Goal: Task Accomplishment & Management: Use online tool/utility

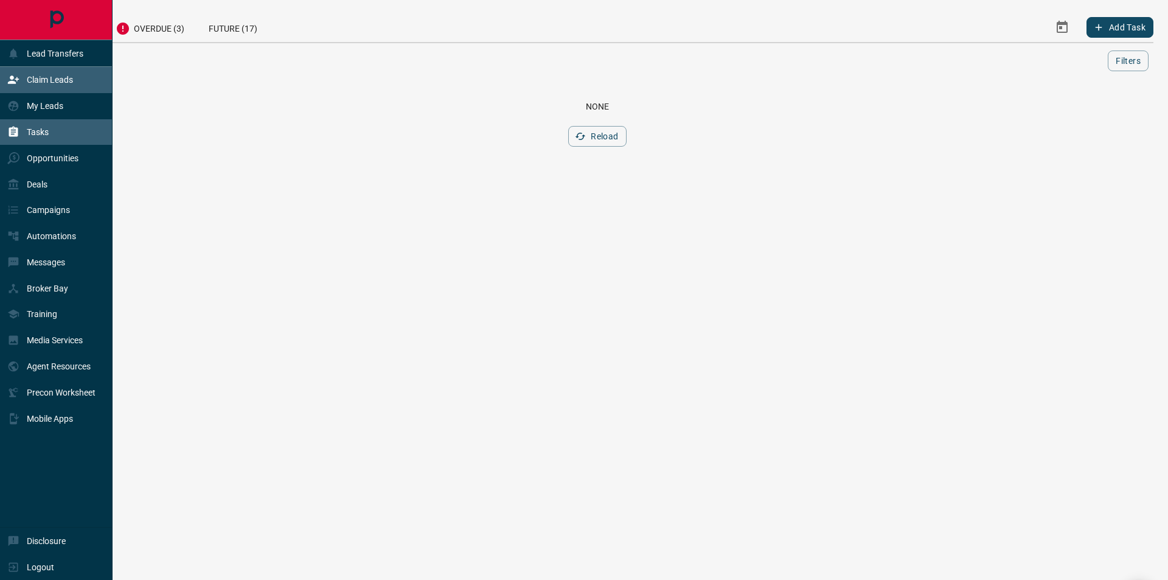
click at [23, 79] on div "Claim Leads" at bounding box center [40, 80] width 66 height 20
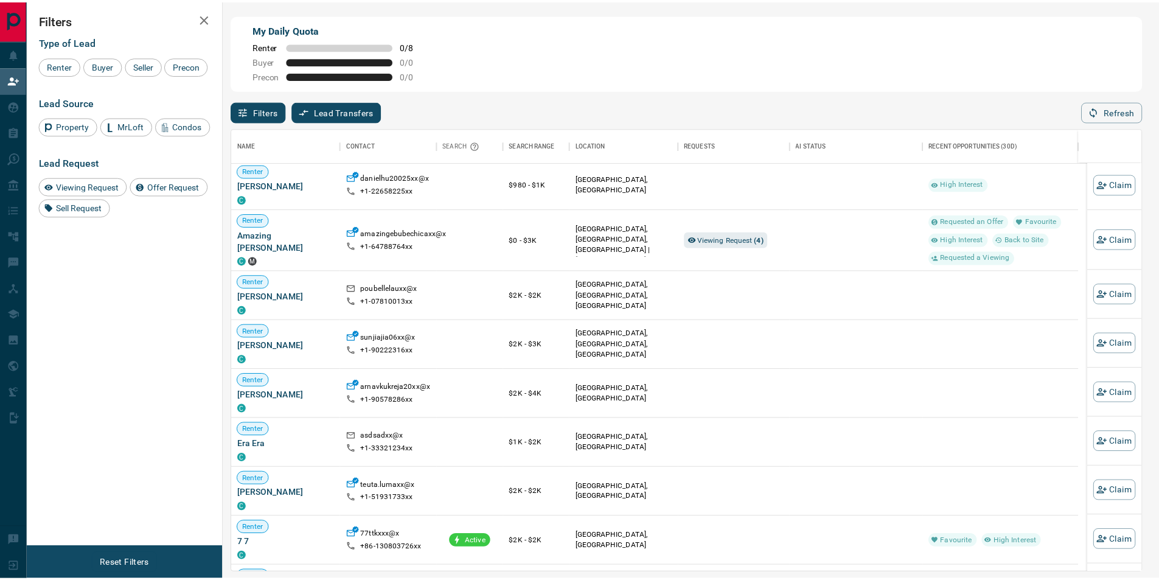
scroll to position [122, 0]
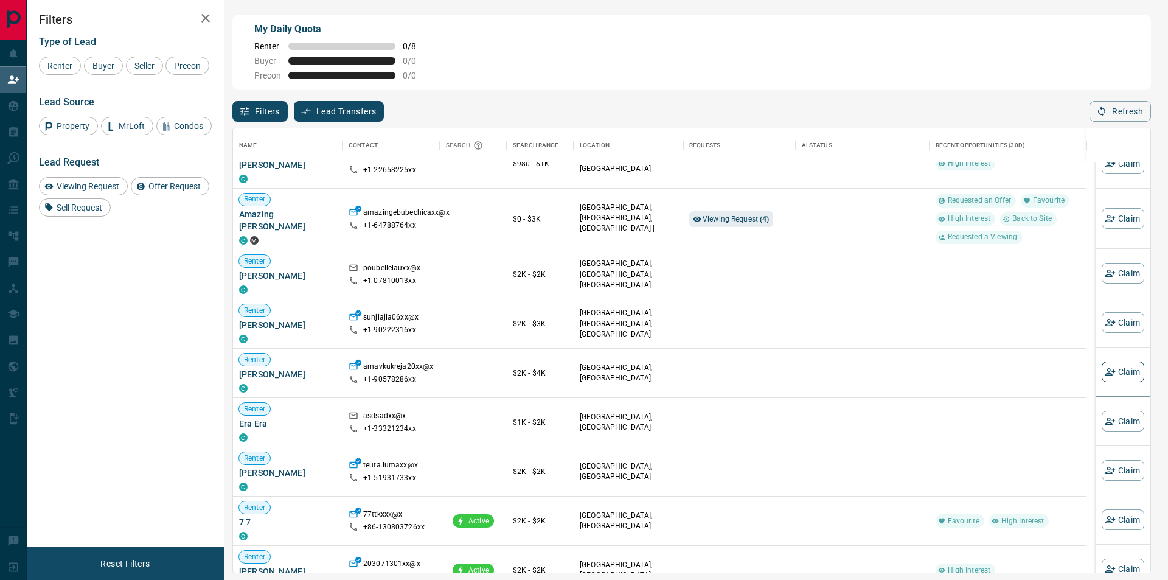
click at [1121, 377] on button "Claim" at bounding box center [1123, 371] width 43 height 21
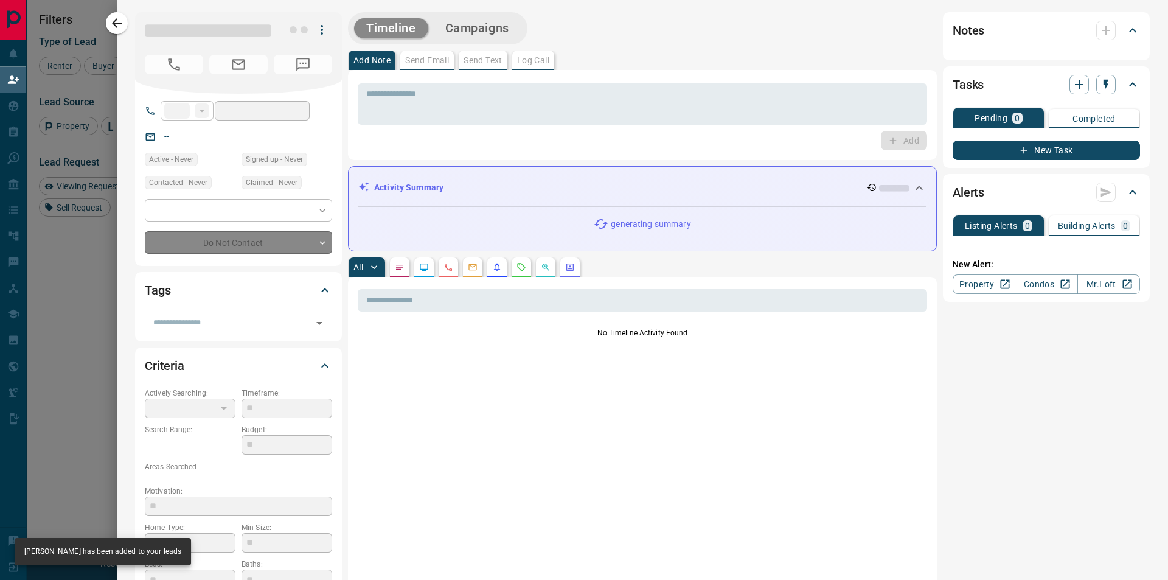
type input "**"
type input "**********"
type input "**"
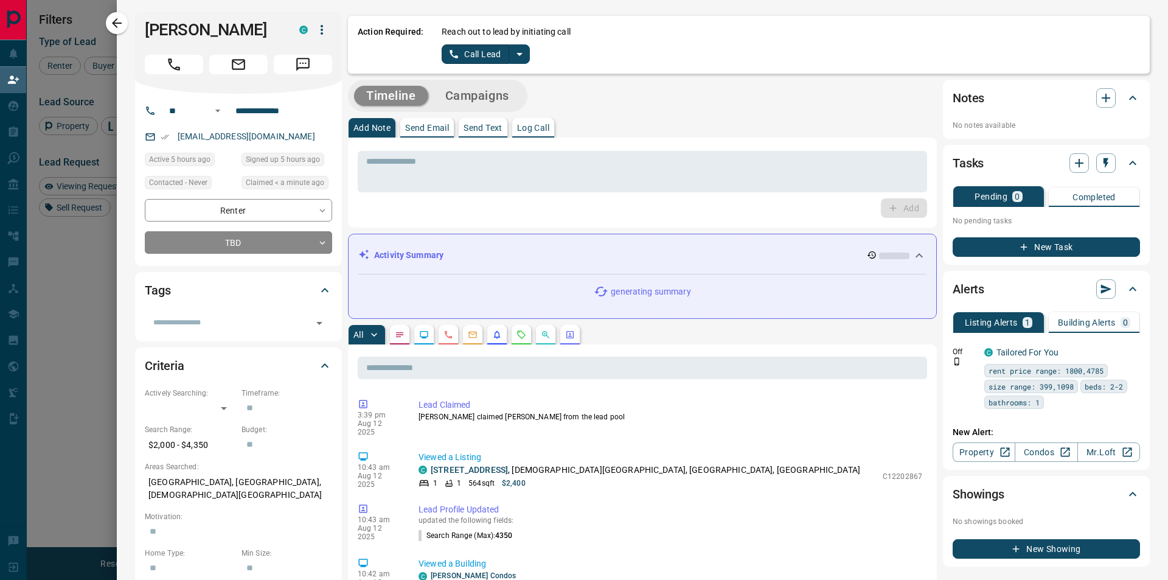
click at [467, 50] on button "Call Lead" at bounding box center [476, 53] width 68 height 19
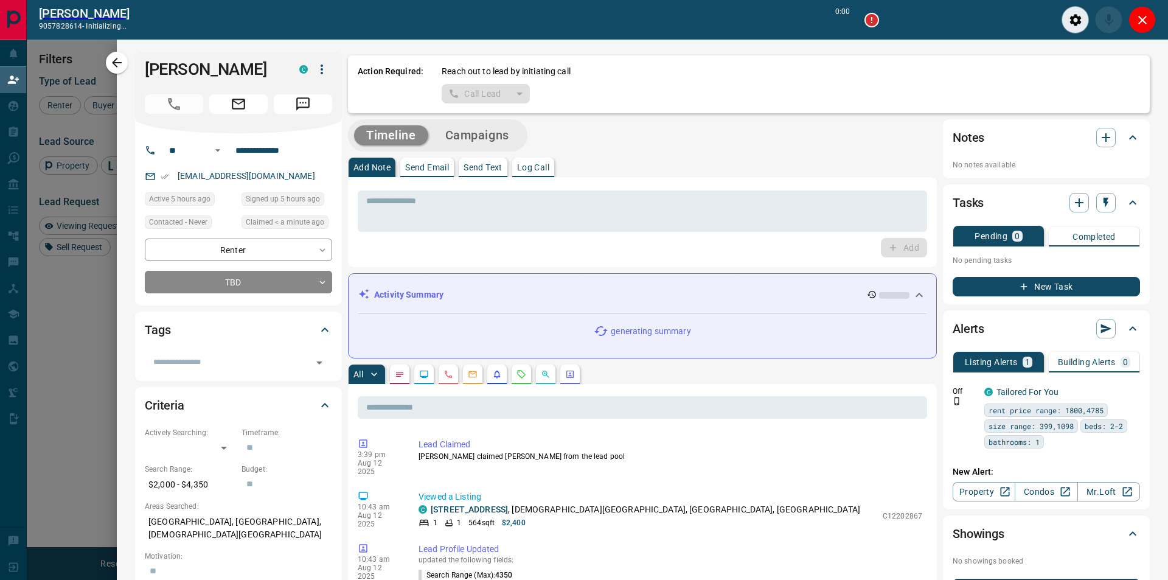
scroll to position [405, 899]
click at [1130, 16] on icon "Close" at bounding box center [1133, 20] width 15 height 15
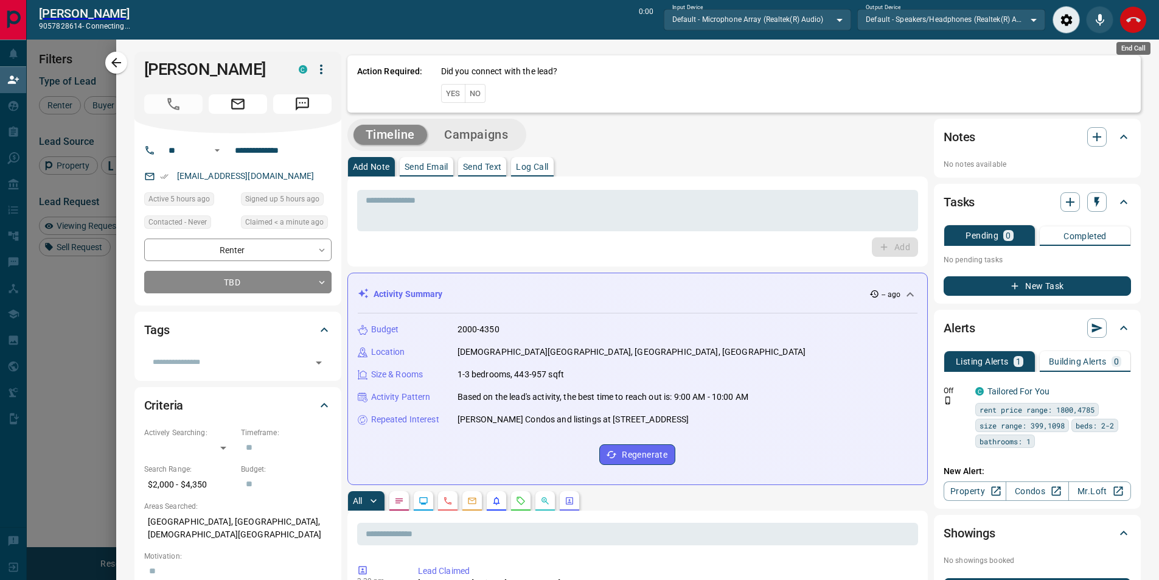
click at [1128, 16] on icon "End Call" at bounding box center [1133, 20] width 15 height 15
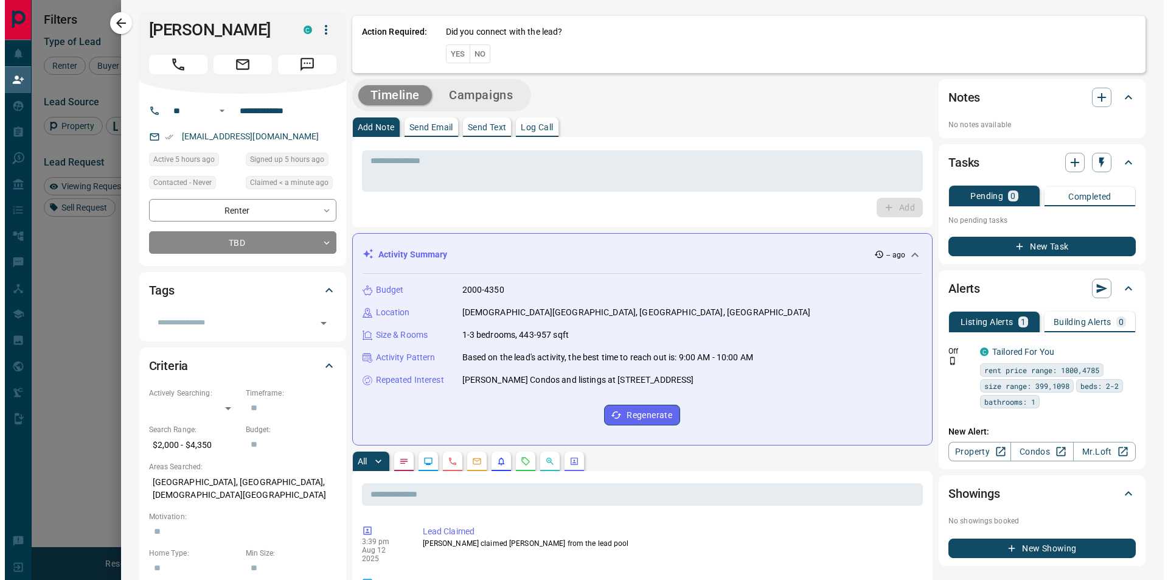
scroll to position [436, 908]
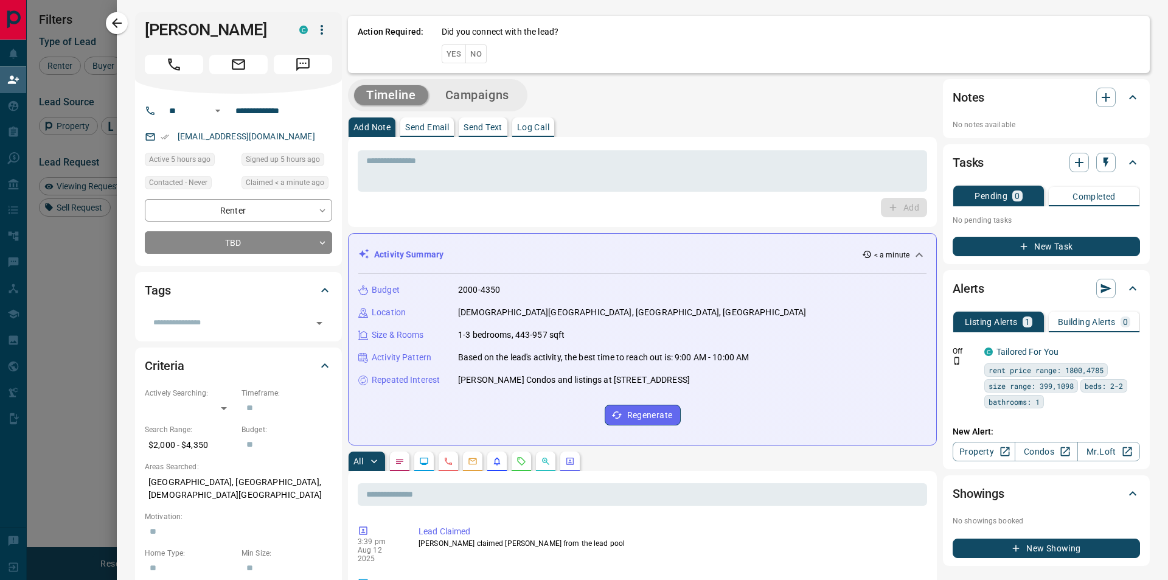
click at [478, 53] on button "No" at bounding box center [475, 53] width 21 height 19
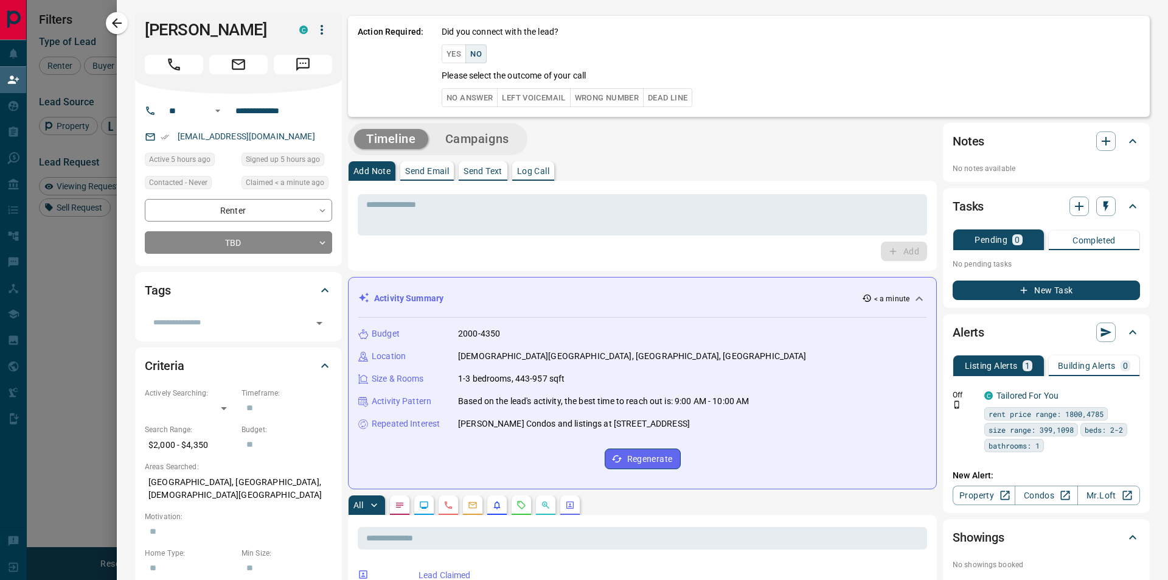
click at [481, 98] on button "No Answer" at bounding box center [470, 97] width 56 height 19
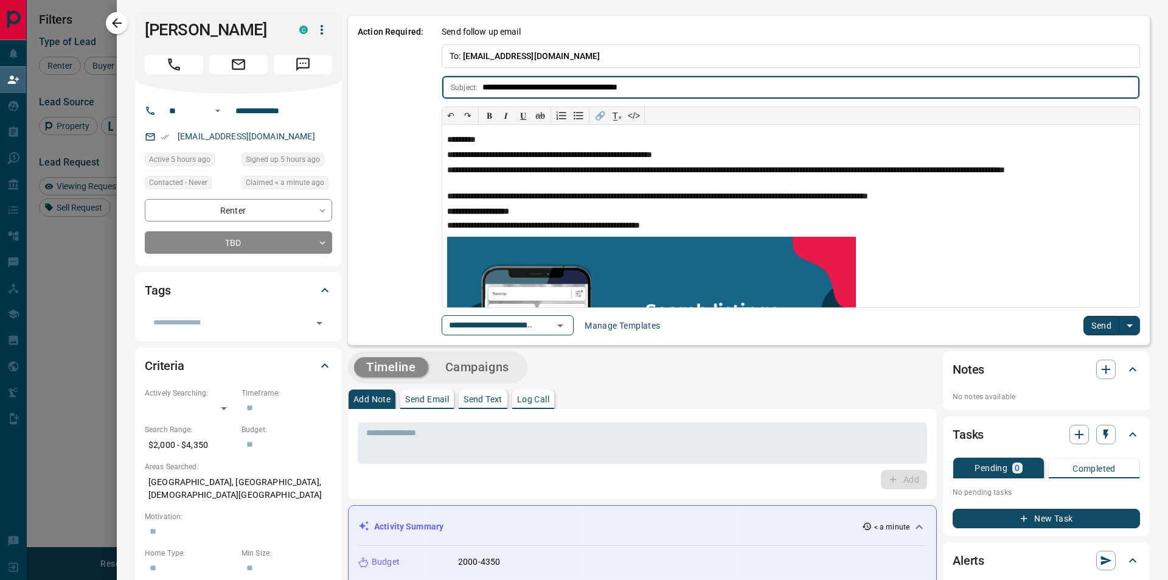
click at [1098, 329] on button "Send" at bounding box center [1102, 325] width 36 height 19
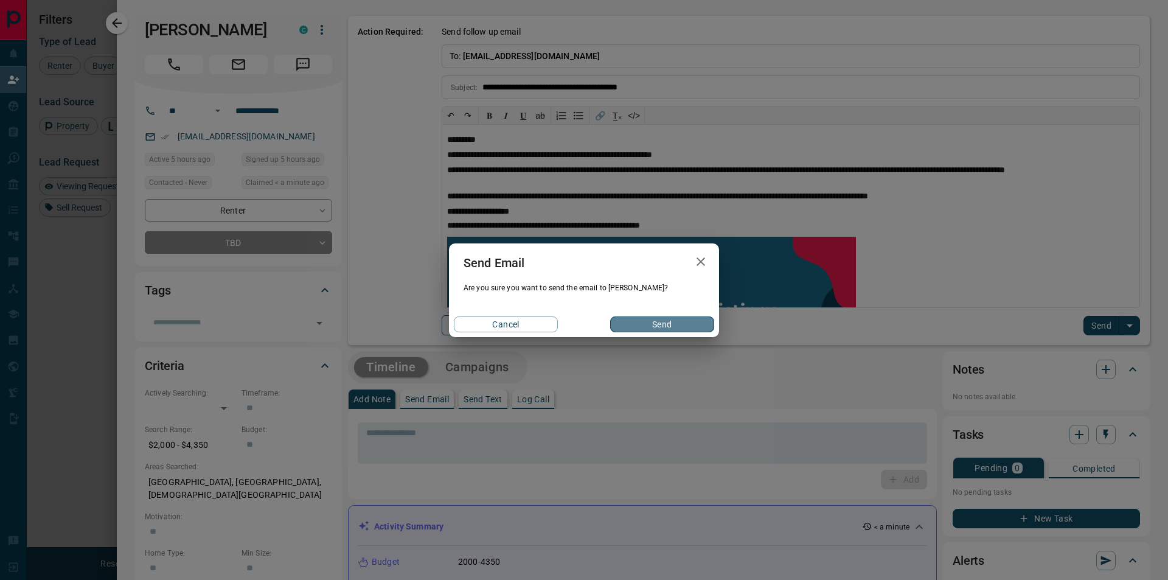
click at [655, 324] on button "Send" at bounding box center [662, 324] width 104 height 16
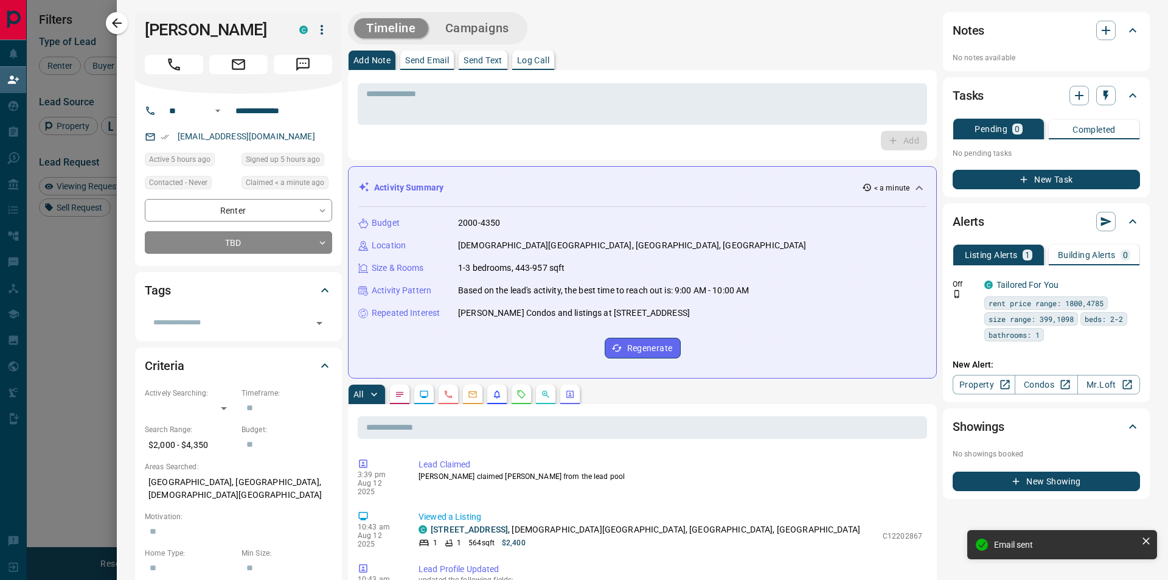
click at [471, 25] on button "Campaigns" at bounding box center [477, 28] width 88 height 20
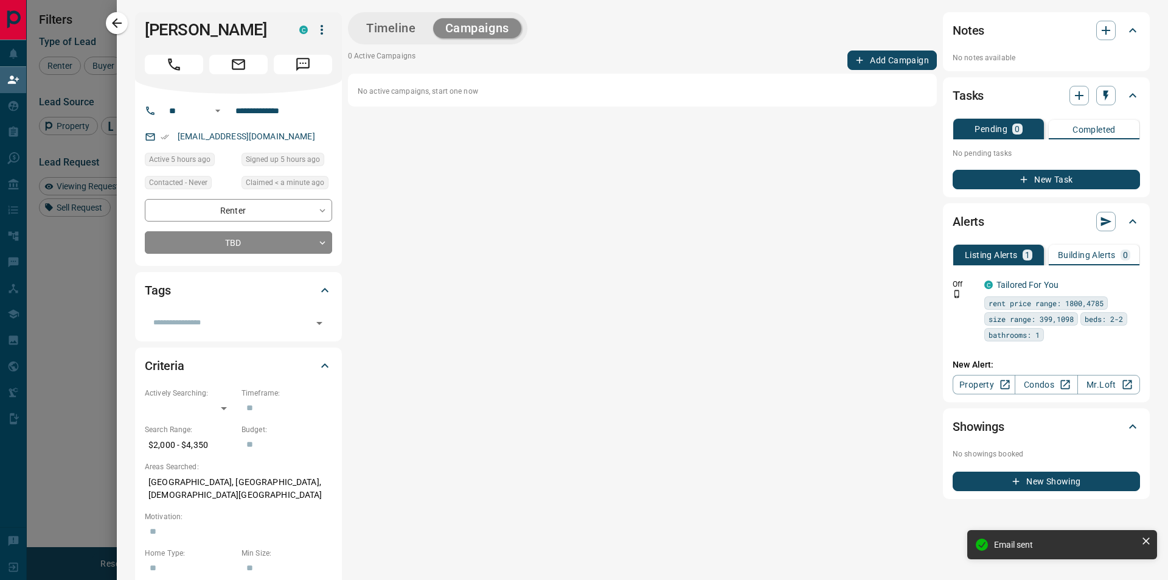
click at [858, 60] on button "Add Campaign" at bounding box center [891, 59] width 89 height 19
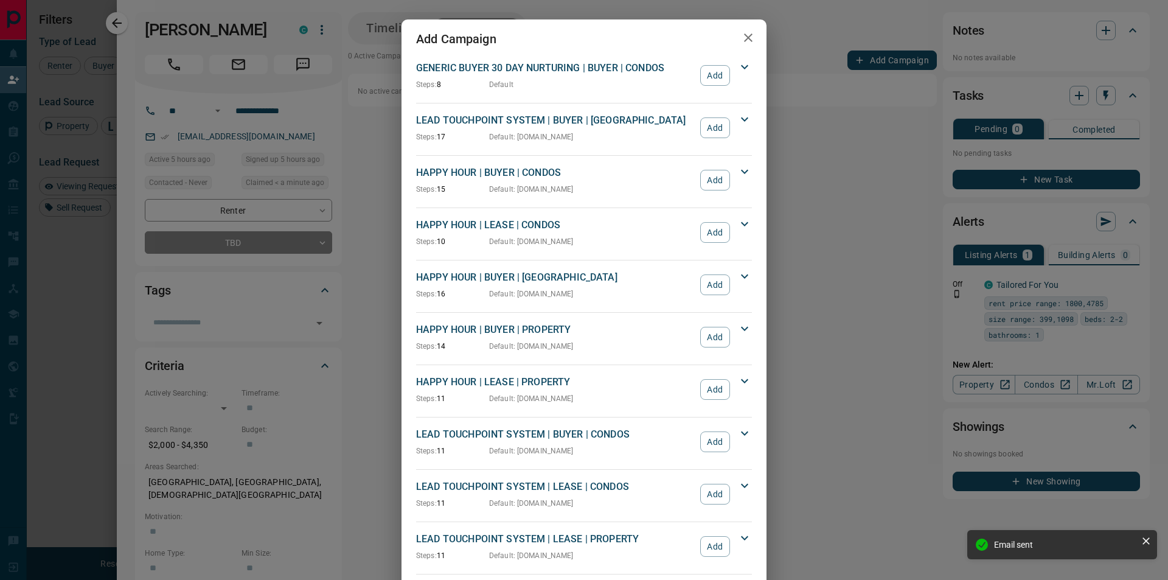
scroll to position [61, 0]
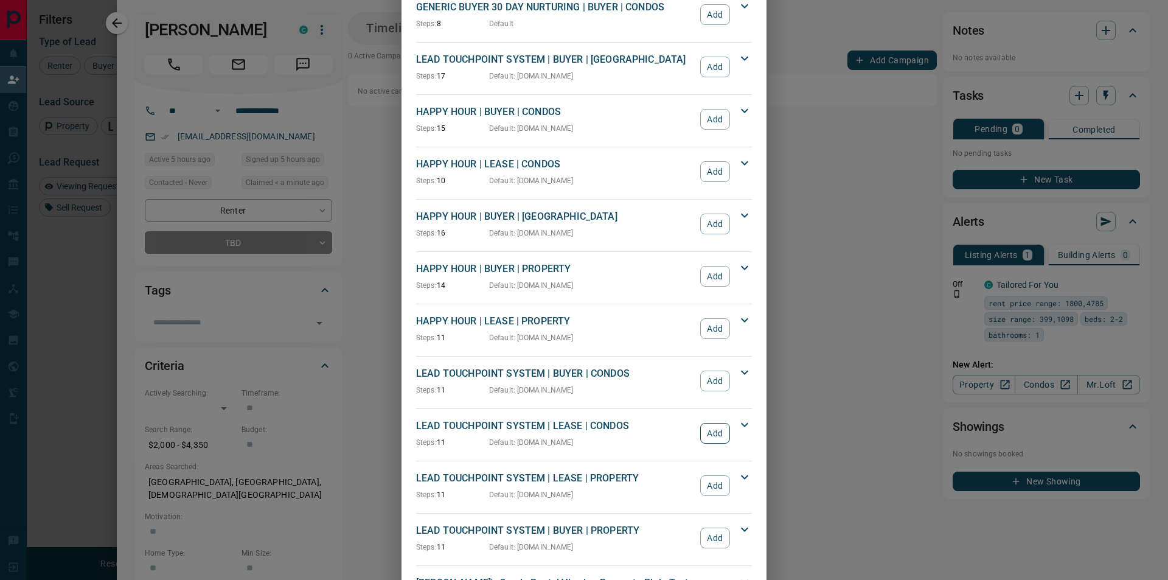
click at [714, 435] on button "Add" at bounding box center [715, 433] width 30 height 21
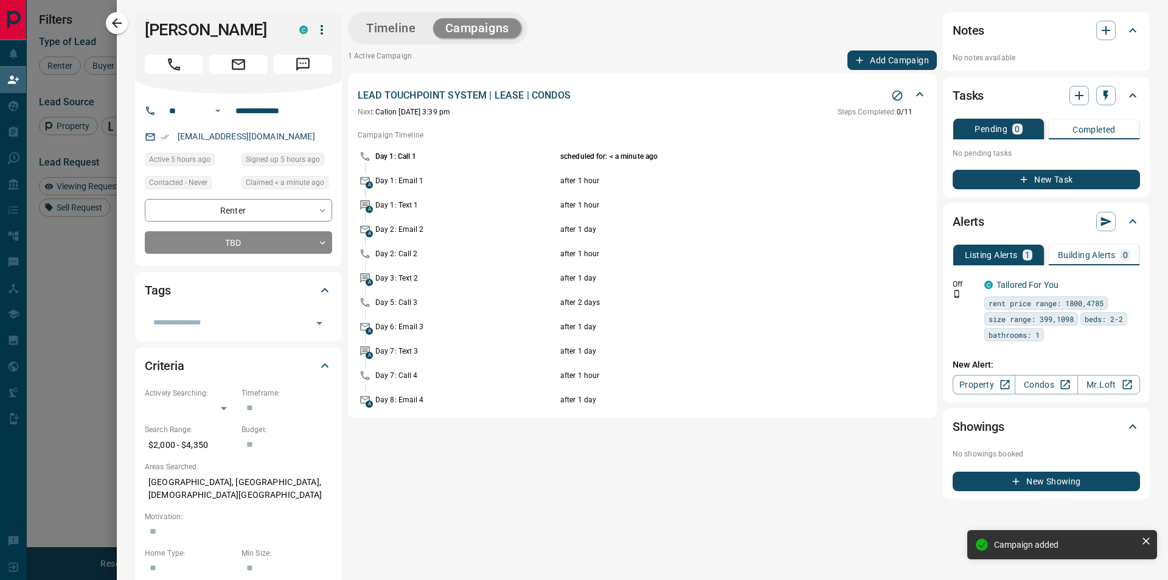
click at [122, 27] on icon "button" at bounding box center [117, 23] width 15 height 15
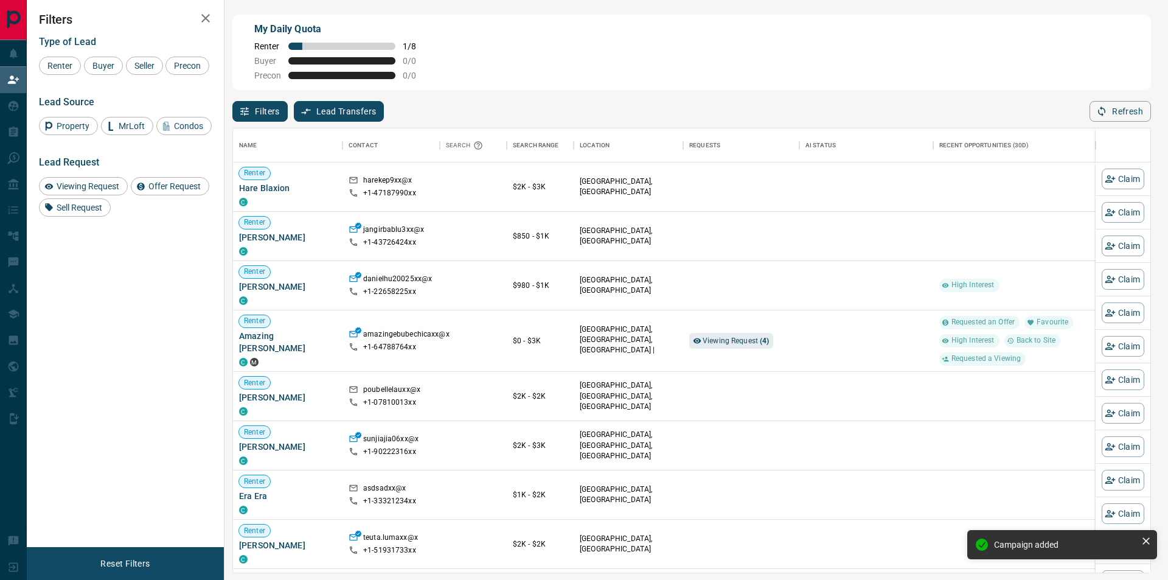
scroll to position [436, 908]
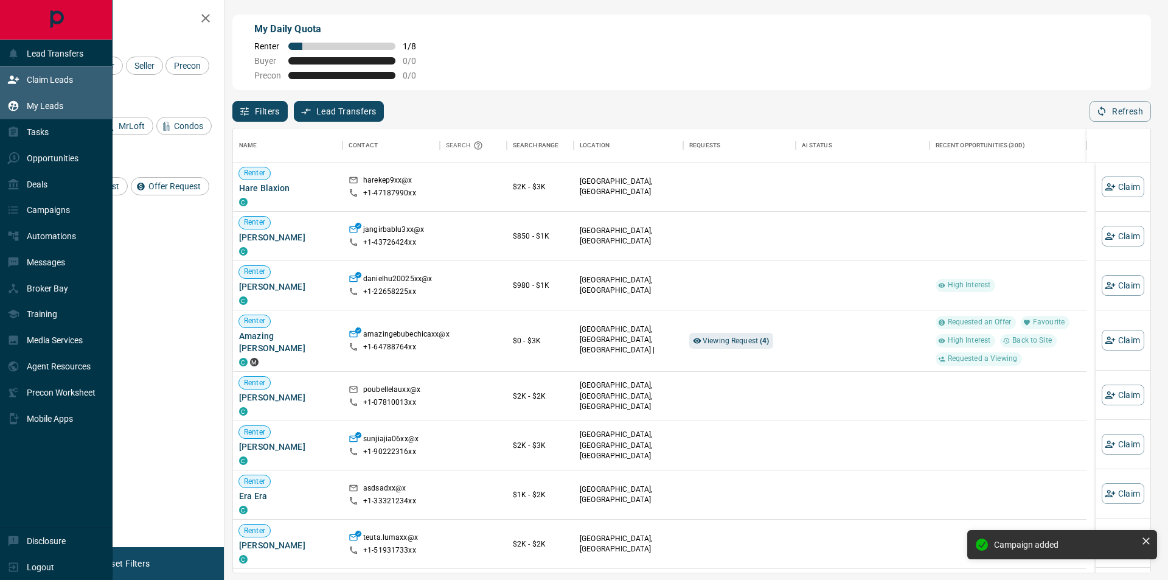
click at [18, 105] on icon at bounding box center [13, 106] width 12 height 12
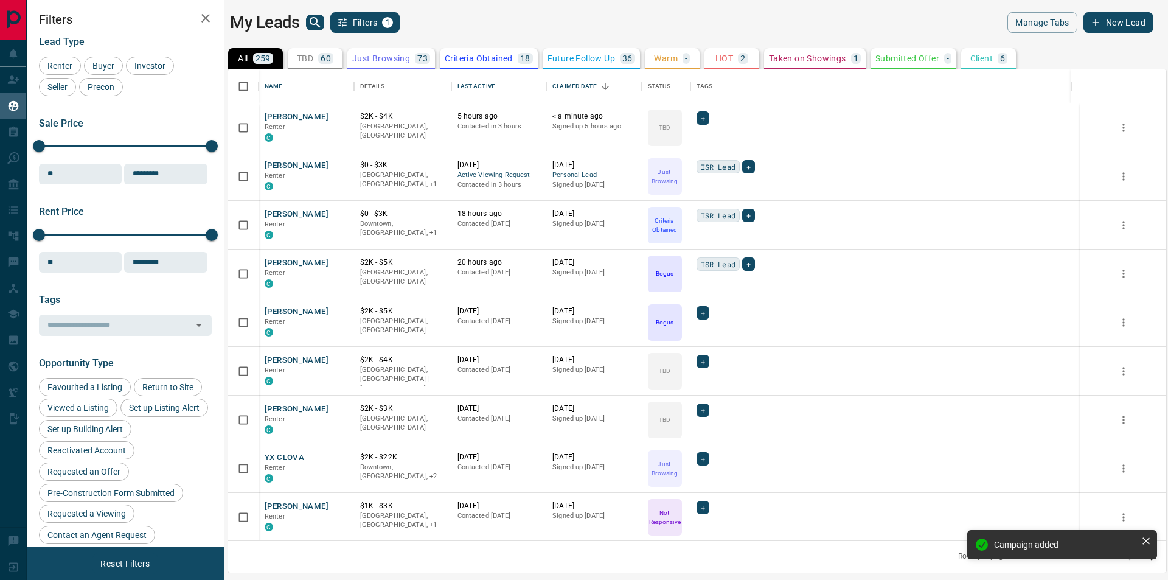
scroll to position [462, 929]
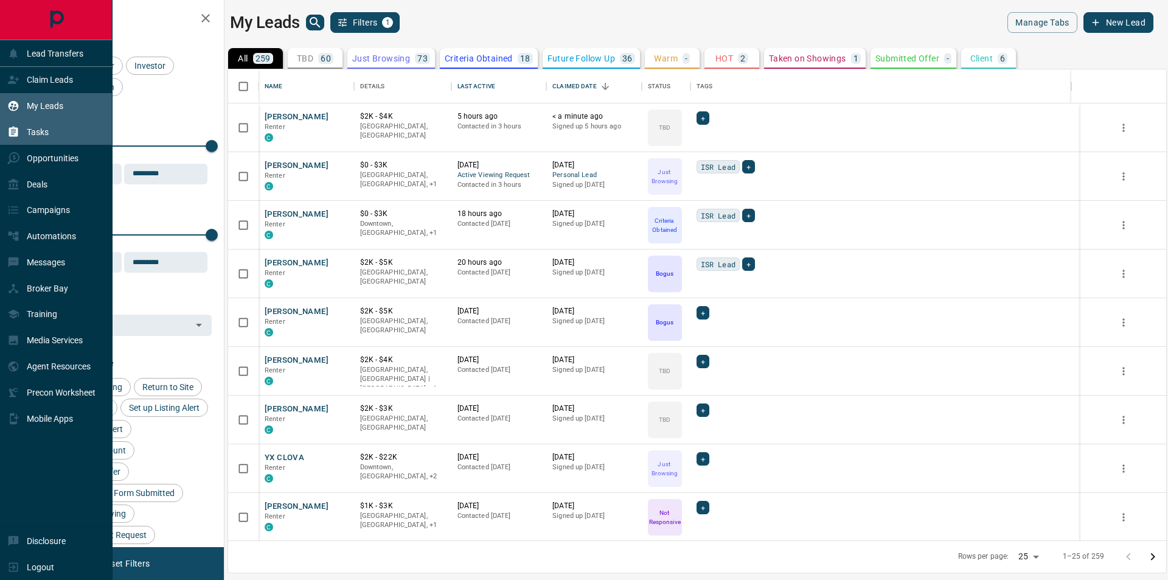
click at [30, 133] on p "Tasks" at bounding box center [38, 132] width 22 height 10
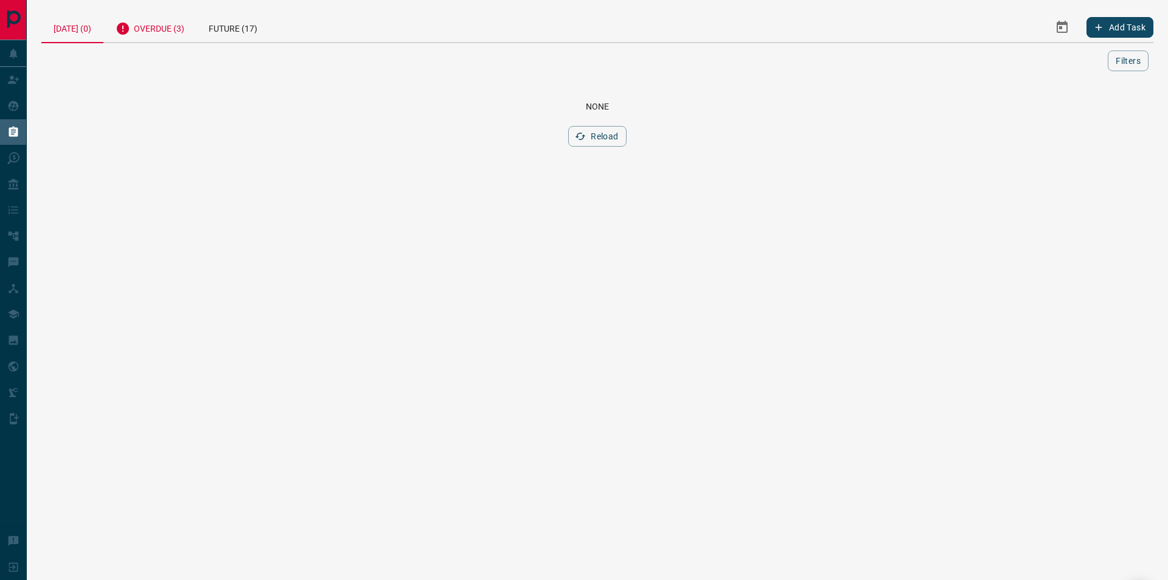
click at [181, 24] on div "Overdue (3)" at bounding box center [149, 27] width 93 height 30
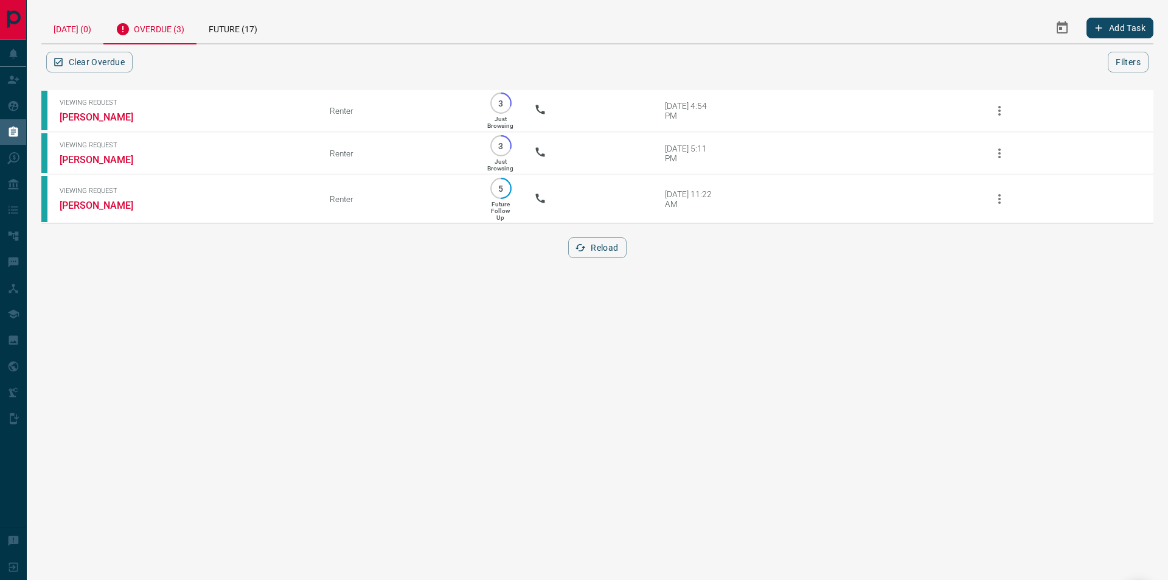
click at [75, 29] on div "[DATE] (0)" at bounding box center [72, 27] width 62 height 31
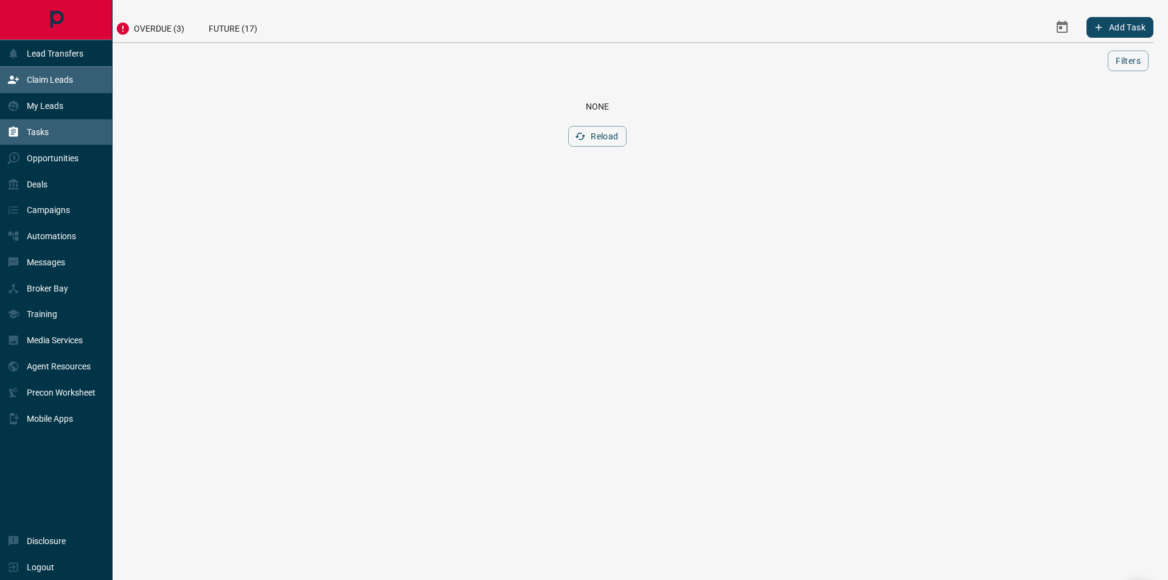
click at [40, 85] on p "Claim Leads" at bounding box center [50, 80] width 46 height 10
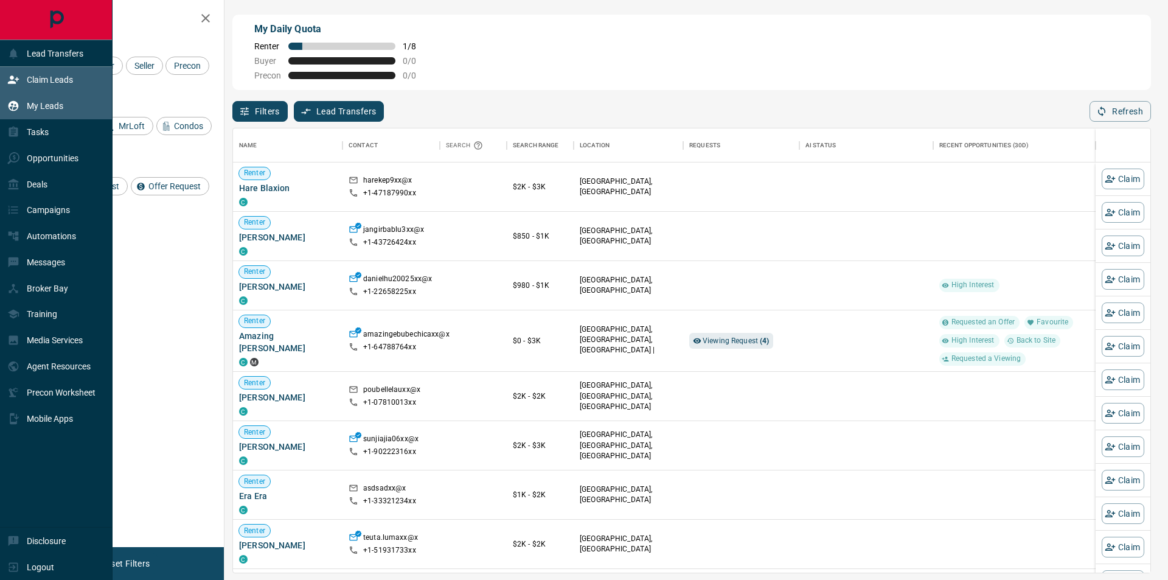
scroll to position [436, 908]
click at [26, 106] on div "My Leads" at bounding box center [35, 106] width 56 height 20
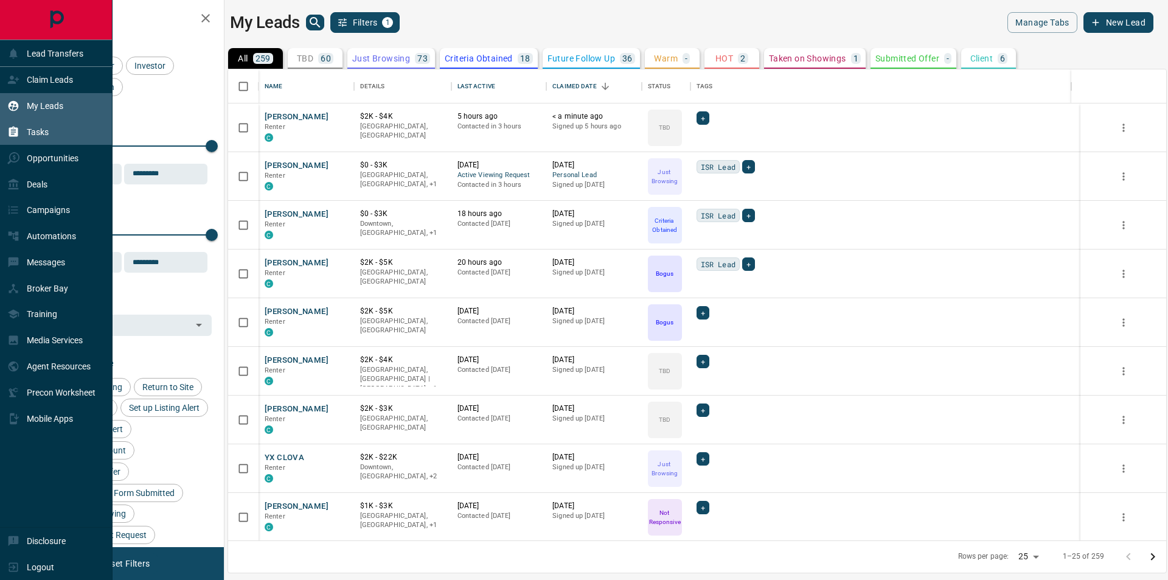
scroll to position [462, 929]
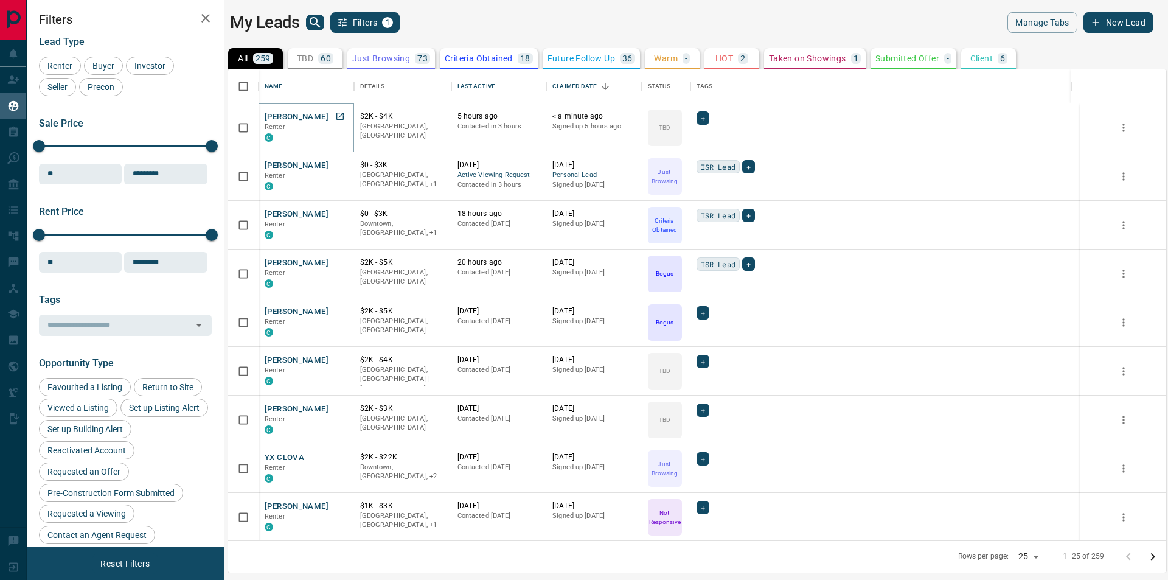
click at [302, 116] on button "[PERSON_NAME]" at bounding box center [297, 117] width 64 height 12
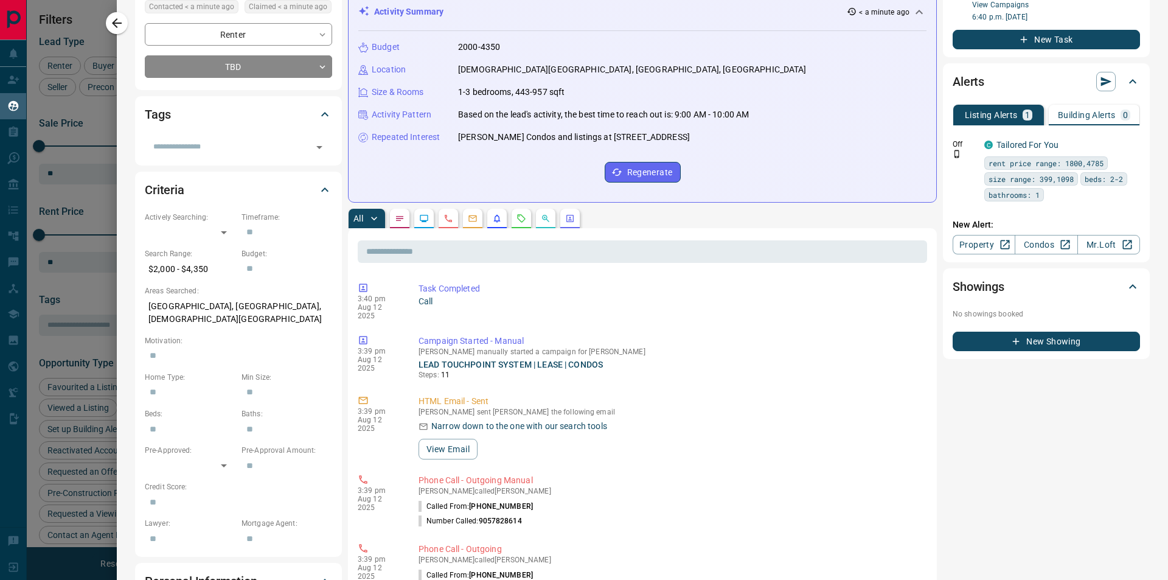
scroll to position [0, 0]
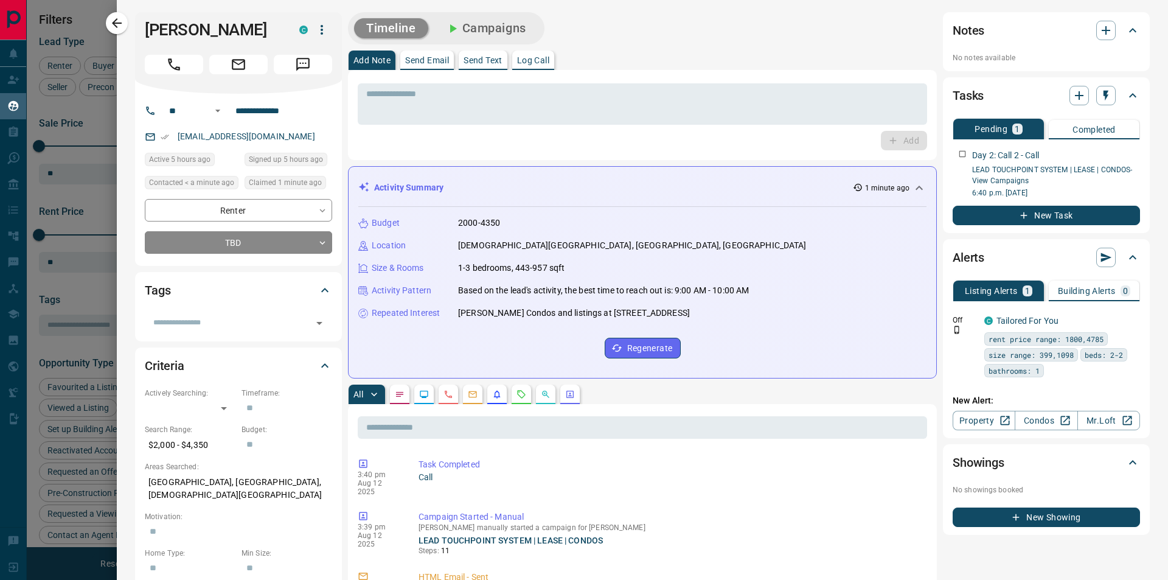
click at [503, 56] on p "Send Text" at bounding box center [483, 60] width 39 height 9
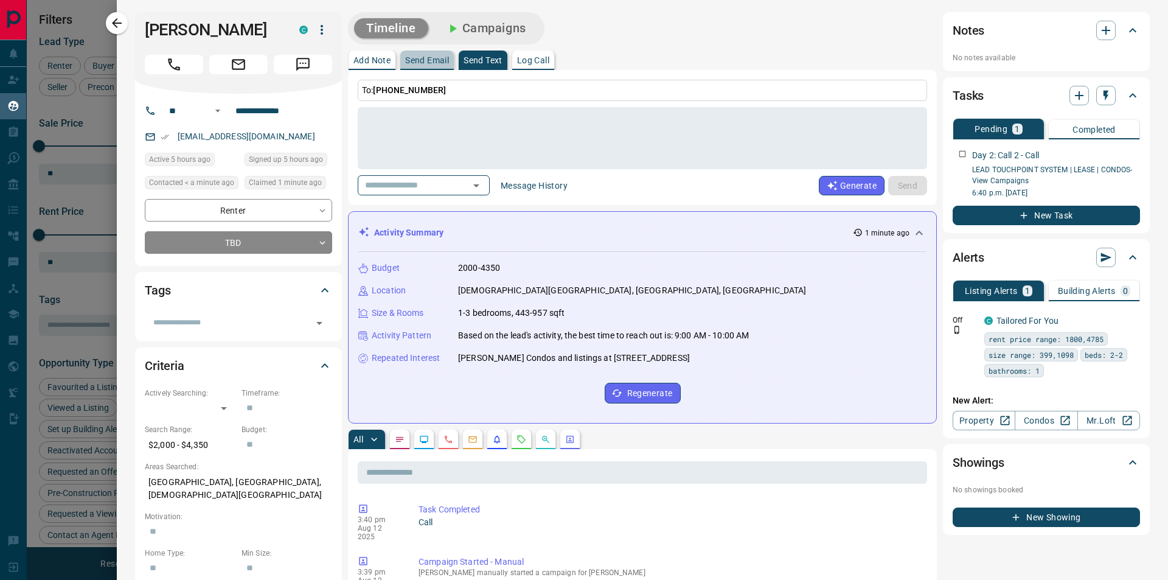
click at [451, 60] on button "Send Email" at bounding box center [427, 59] width 54 height 19
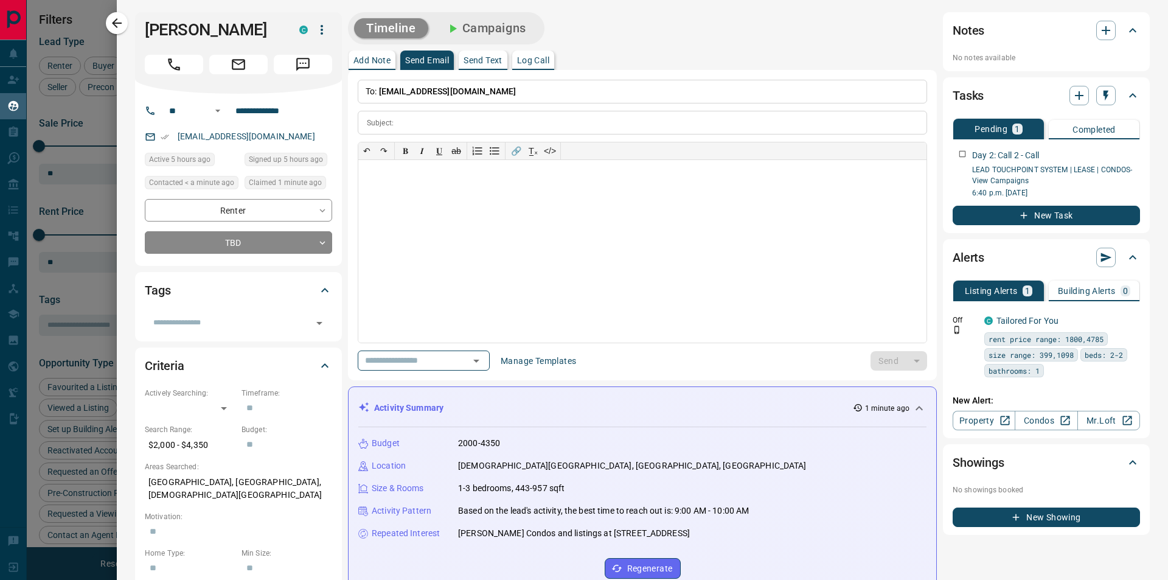
click at [671, 29] on div "Timeline Campaigns" at bounding box center [642, 28] width 589 height 32
click at [126, 23] on button "button" at bounding box center [117, 23] width 22 height 22
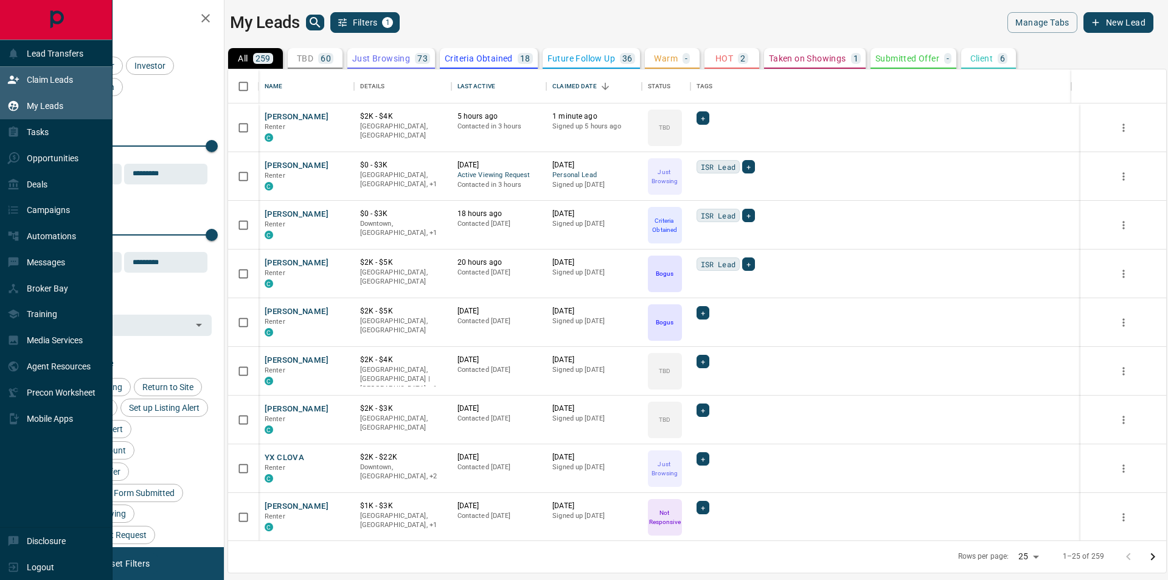
click at [18, 80] on icon at bounding box center [13, 80] width 12 height 12
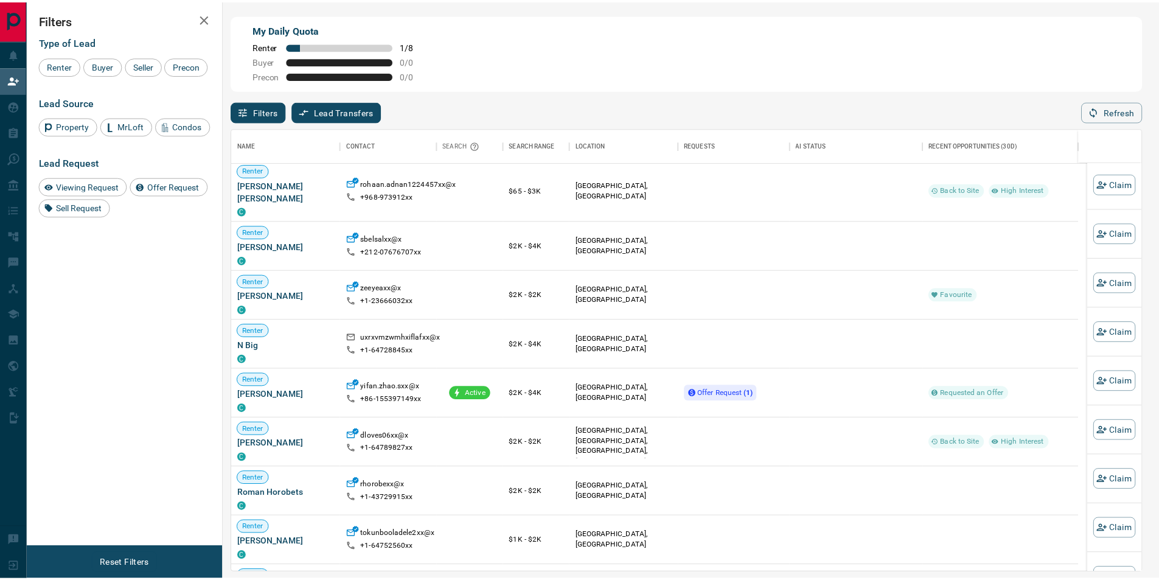
scroll to position [730, 0]
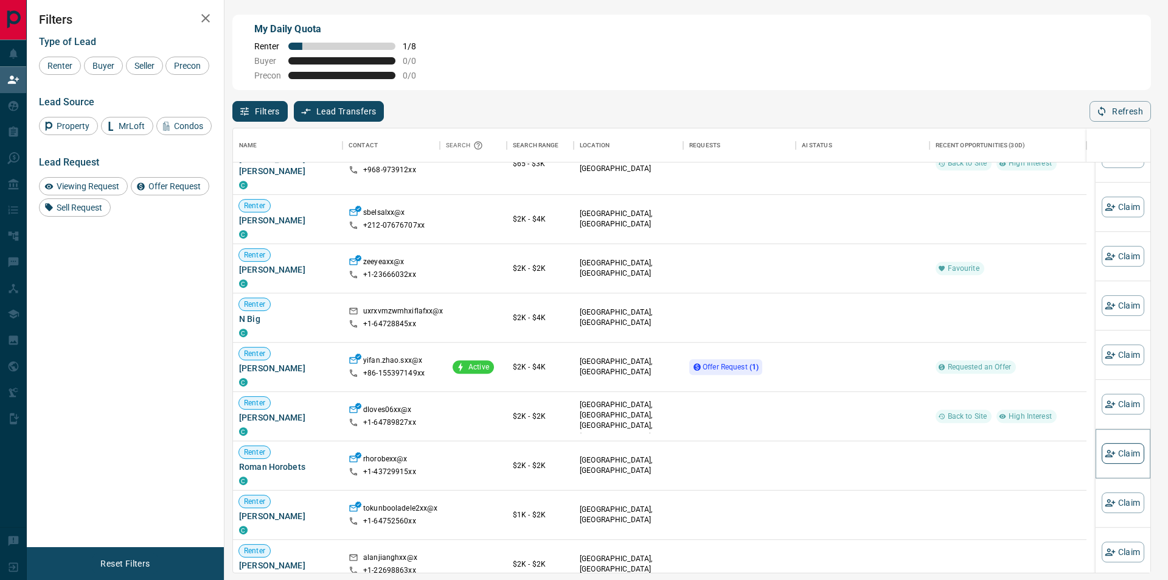
click at [1113, 454] on button "Claim" at bounding box center [1123, 453] width 43 height 21
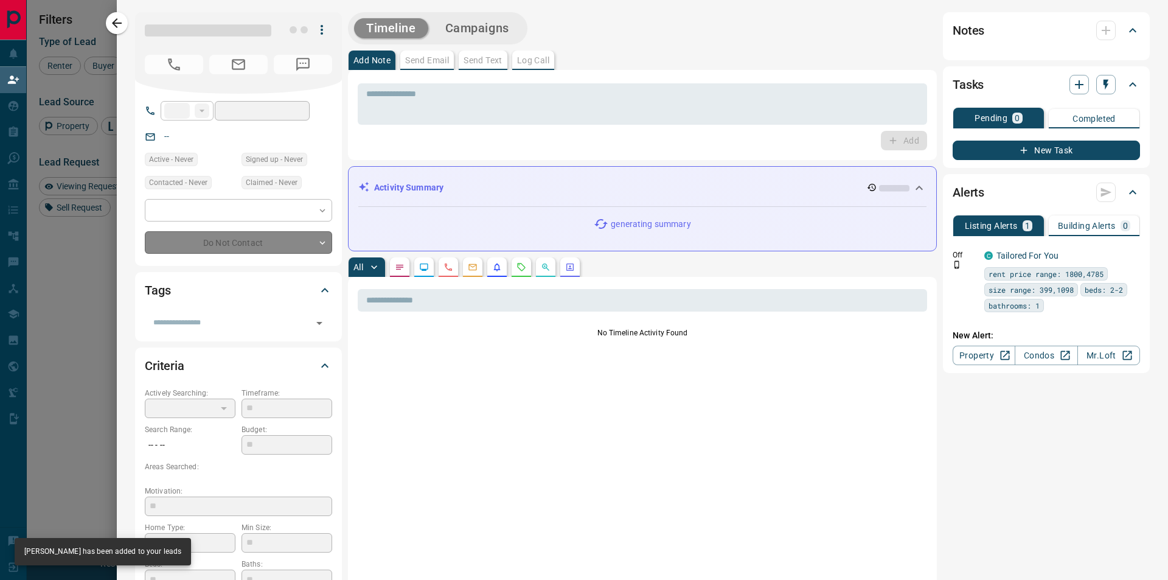
type input "**"
type input "**********"
type input "**"
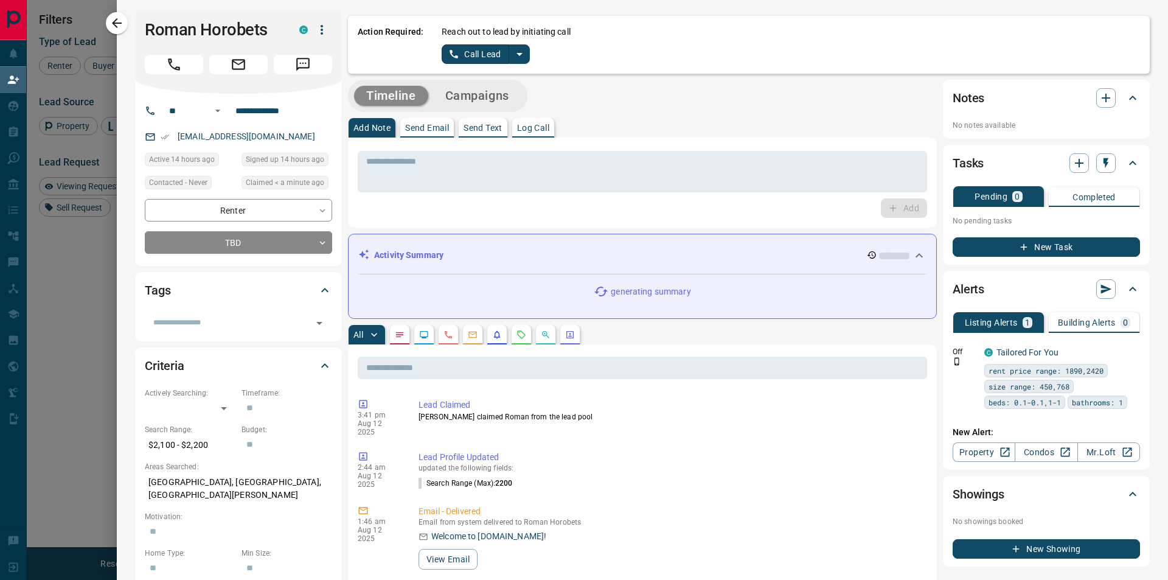
click at [474, 54] on button "Call Lead" at bounding box center [476, 53] width 68 height 19
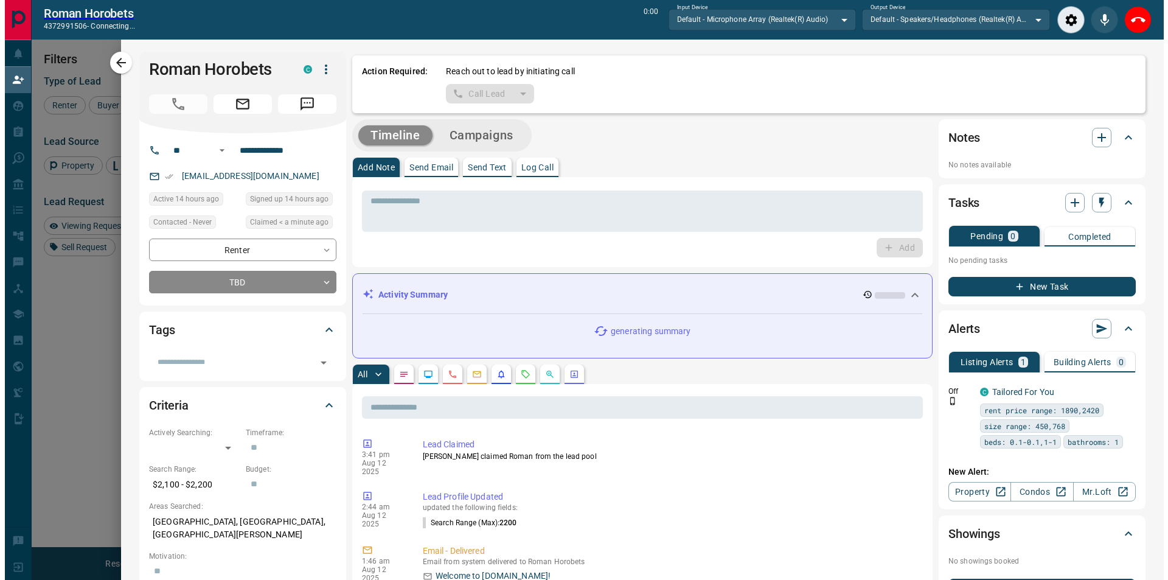
scroll to position [741, 0]
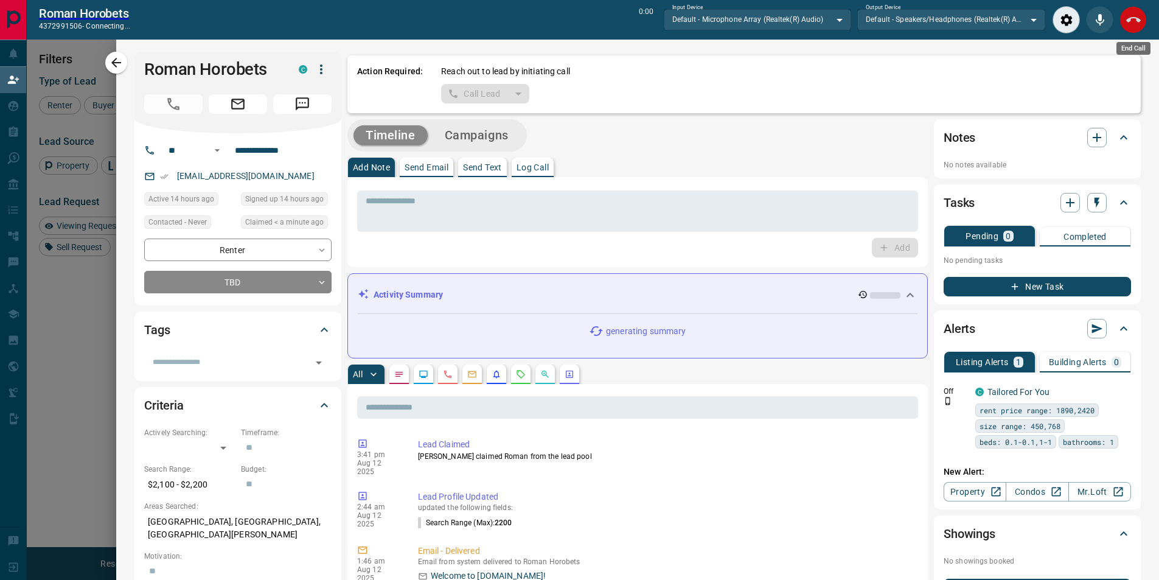
click at [1131, 19] on icon "End Call" at bounding box center [1133, 20] width 15 height 15
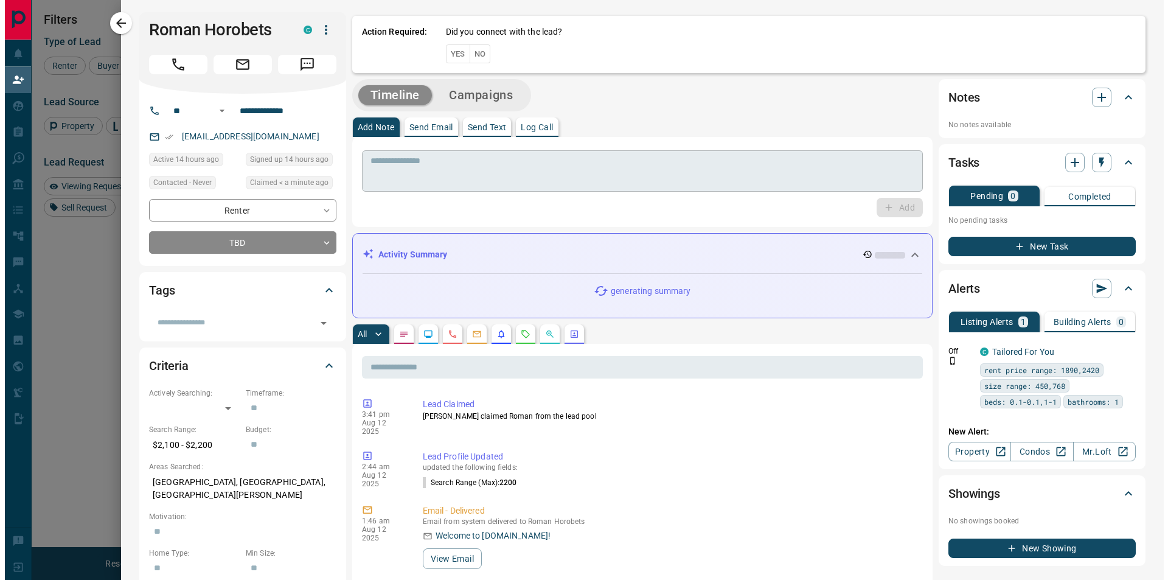
scroll to position [436, 908]
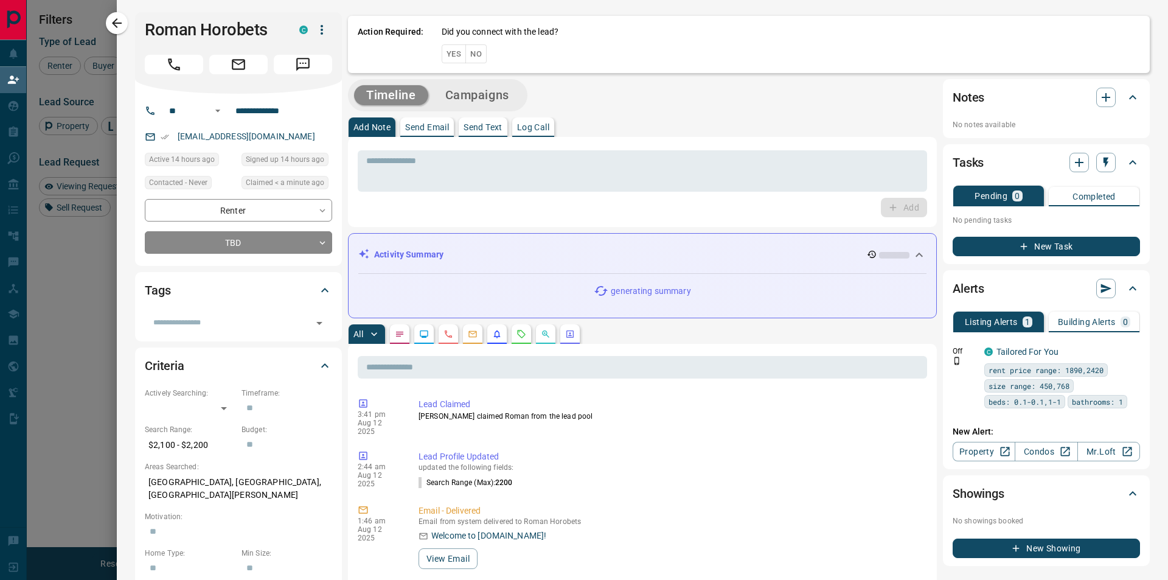
click at [476, 54] on button "No" at bounding box center [475, 53] width 21 height 19
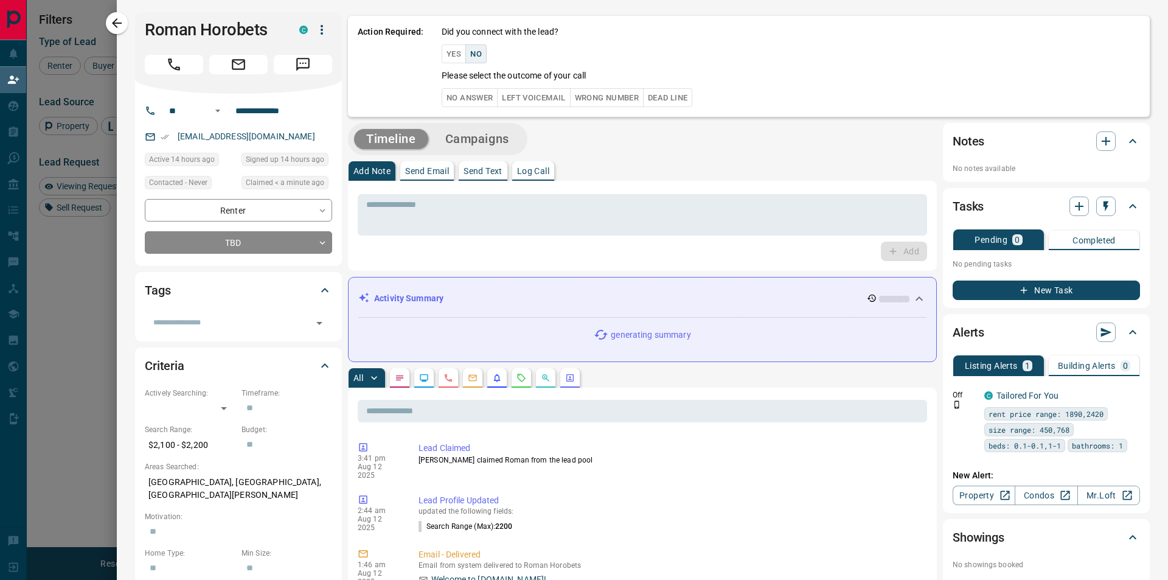
click at [466, 96] on button "No Answer" at bounding box center [470, 97] width 56 height 19
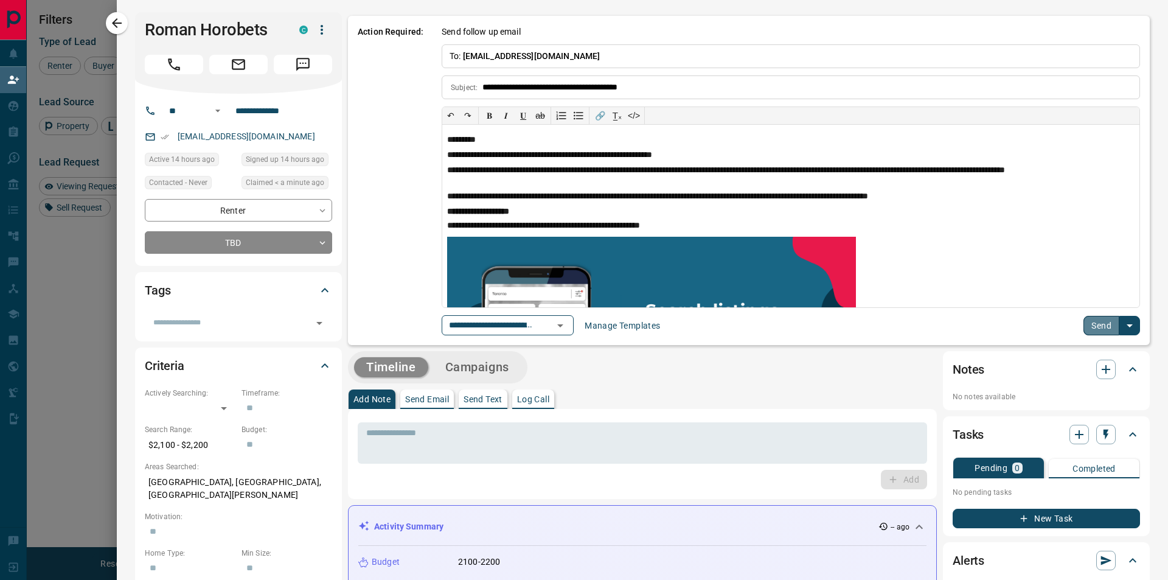
click at [1084, 318] on button "Send" at bounding box center [1102, 325] width 36 height 19
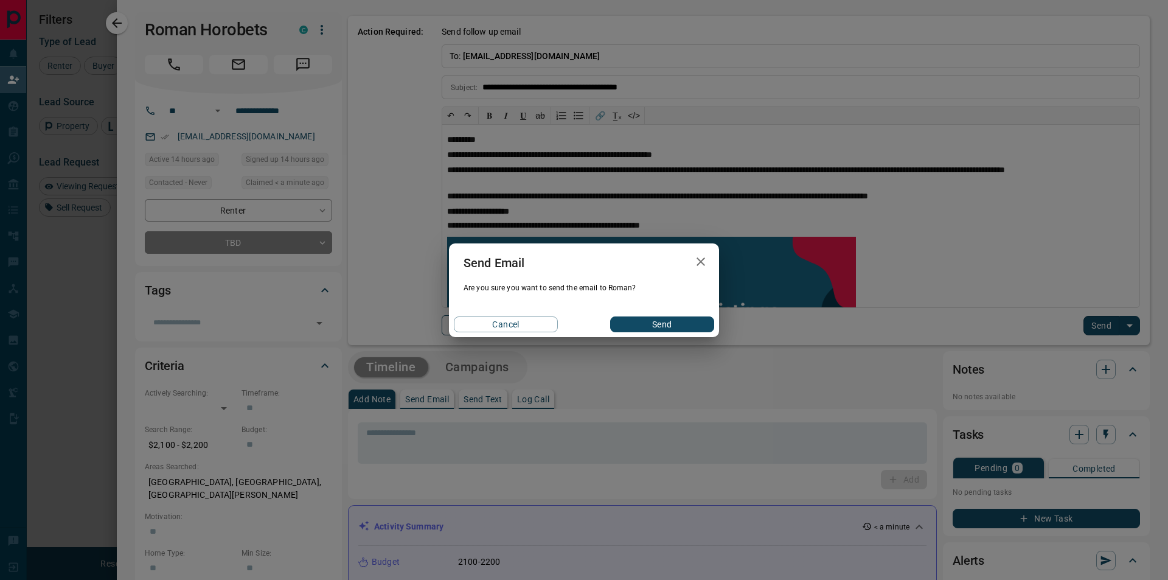
click at [641, 319] on button "Send" at bounding box center [662, 324] width 104 height 16
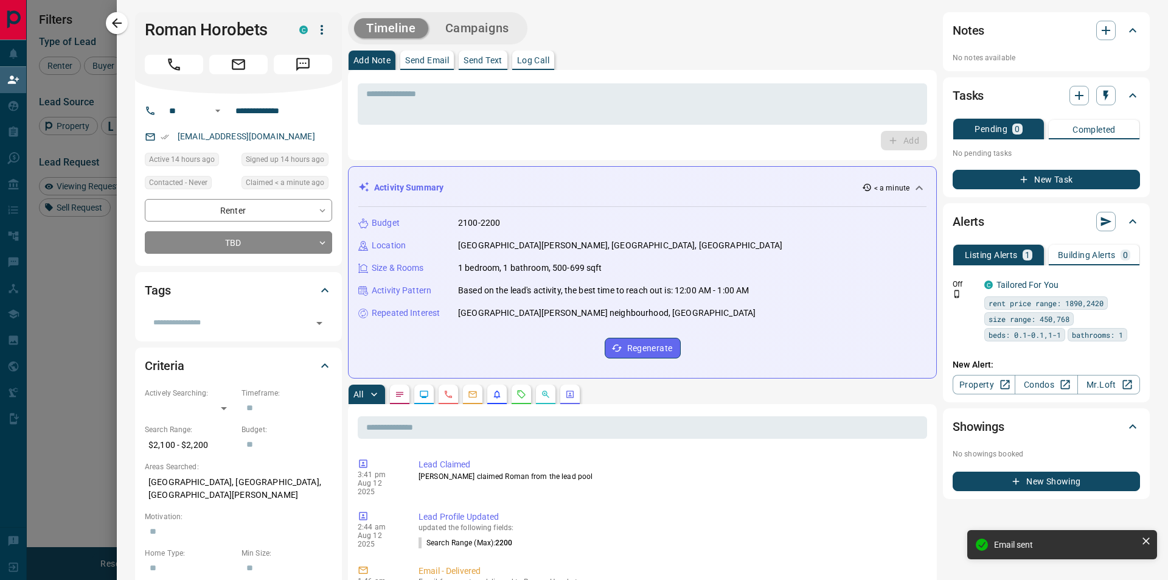
click at [503, 26] on button "Campaigns" at bounding box center [477, 28] width 88 height 20
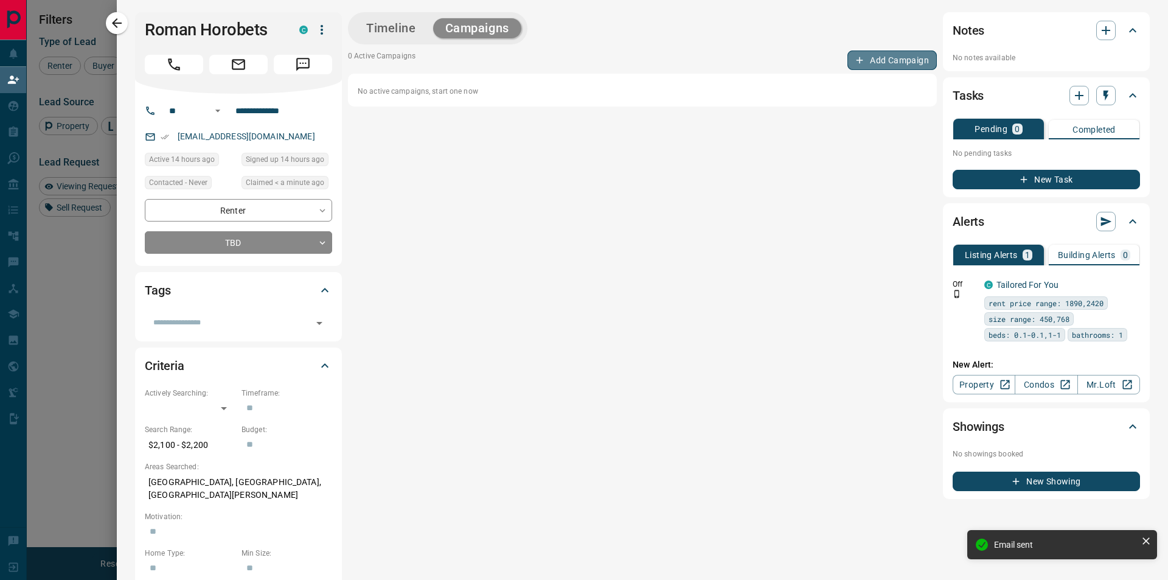
click at [871, 69] on button "Add Campaign" at bounding box center [891, 59] width 89 height 19
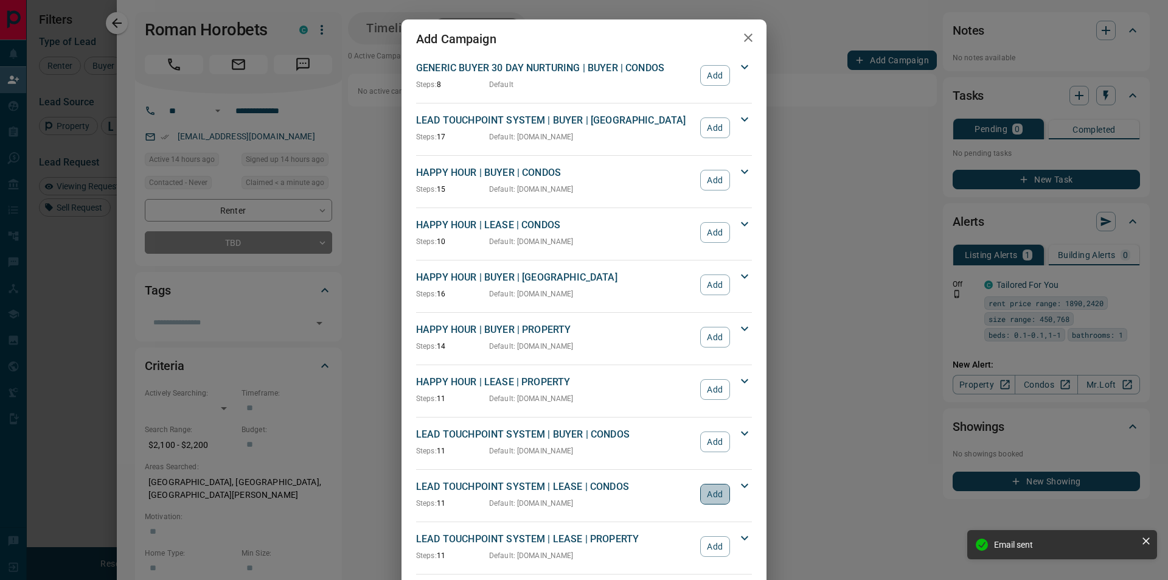
click at [717, 495] on button "Add" at bounding box center [715, 494] width 30 height 21
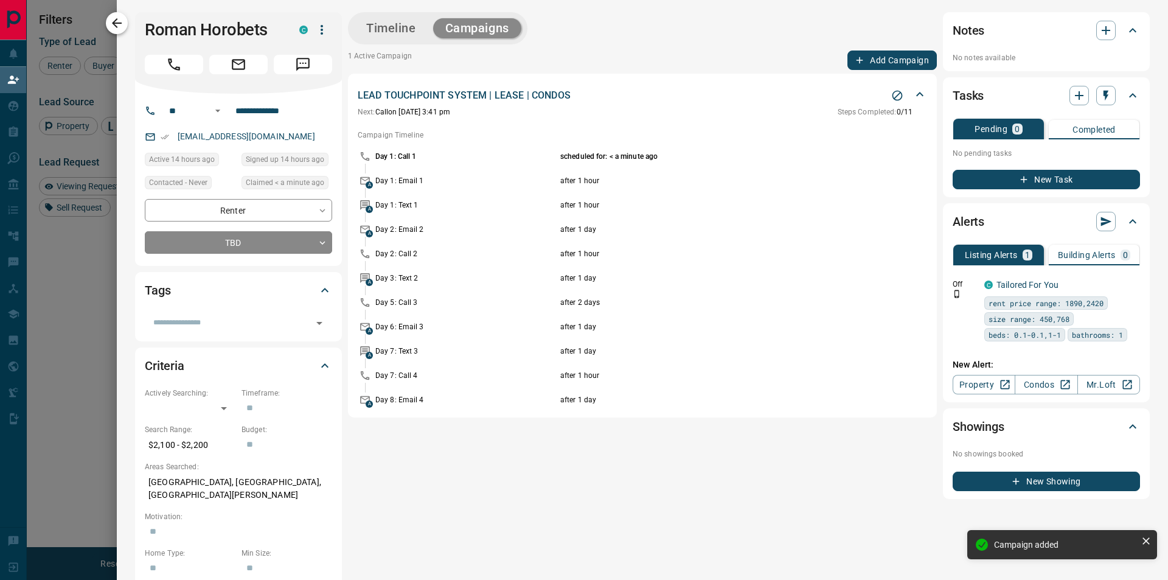
click at [119, 21] on icon "button" at bounding box center [117, 23] width 15 height 15
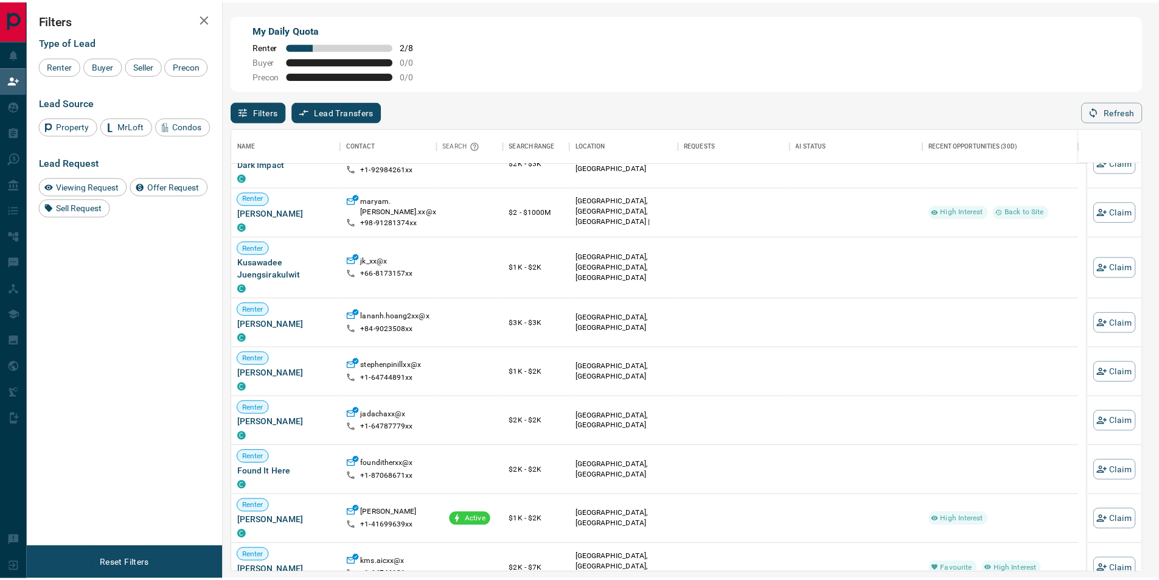
scroll to position [2036, 0]
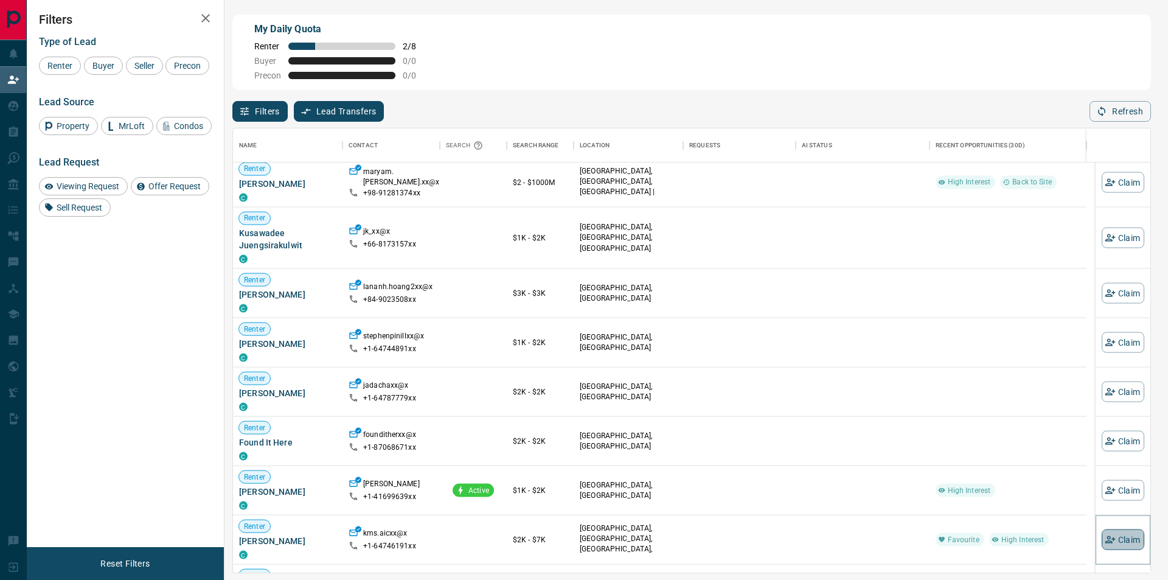
click at [1116, 543] on button "Claim" at bounding box center [1123, 539] width 43 height 21
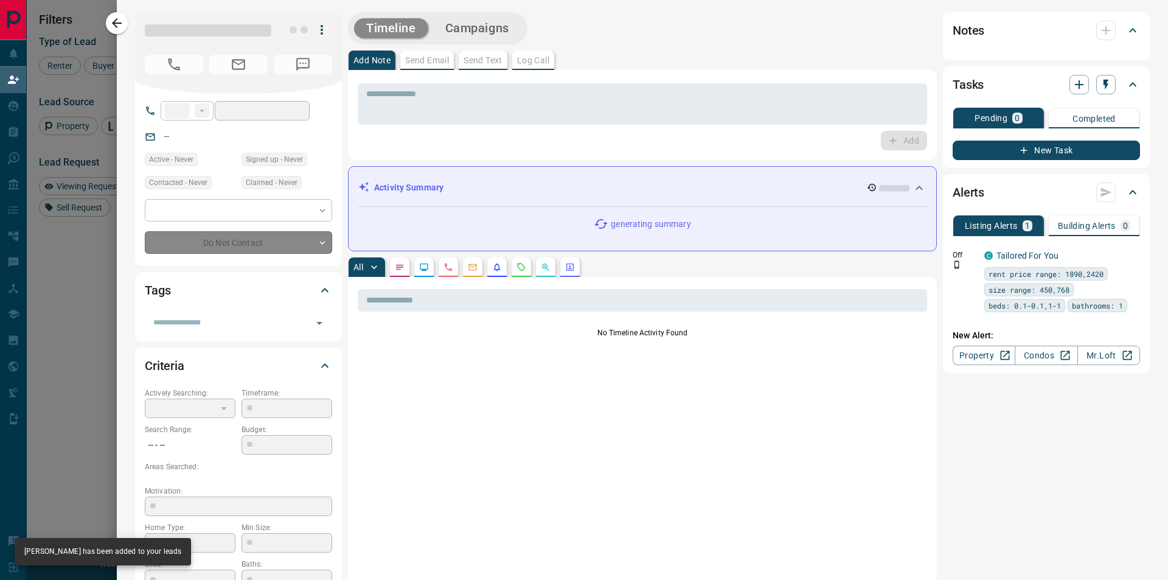
type input "**"
type input "**********"
type input "**"
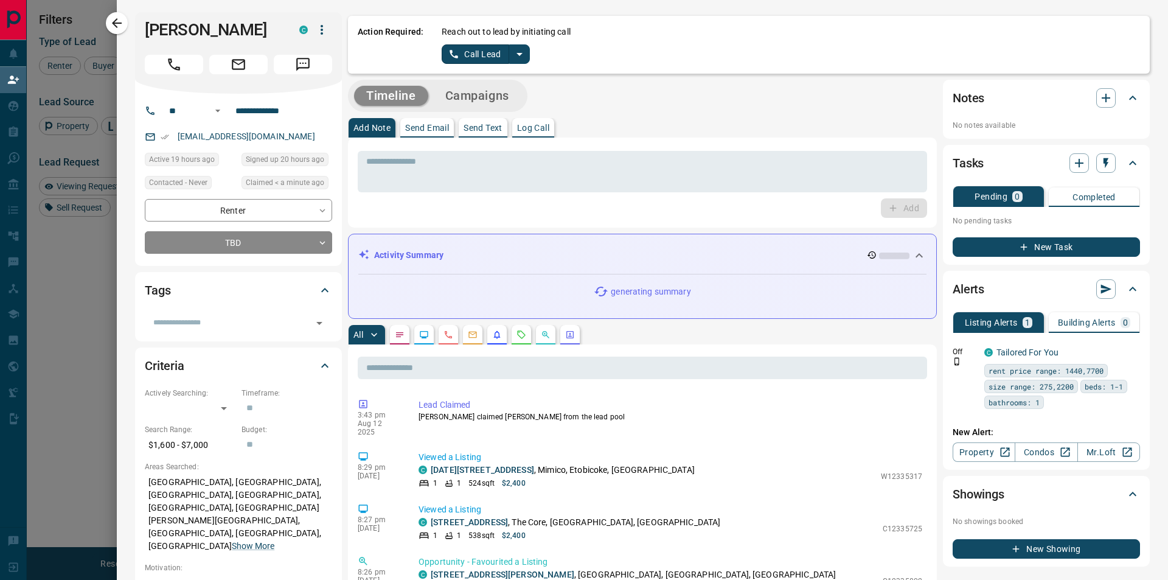
click at [479, 50] on button "Call Lead" at bounding box center [476, 53] width 68 height 19
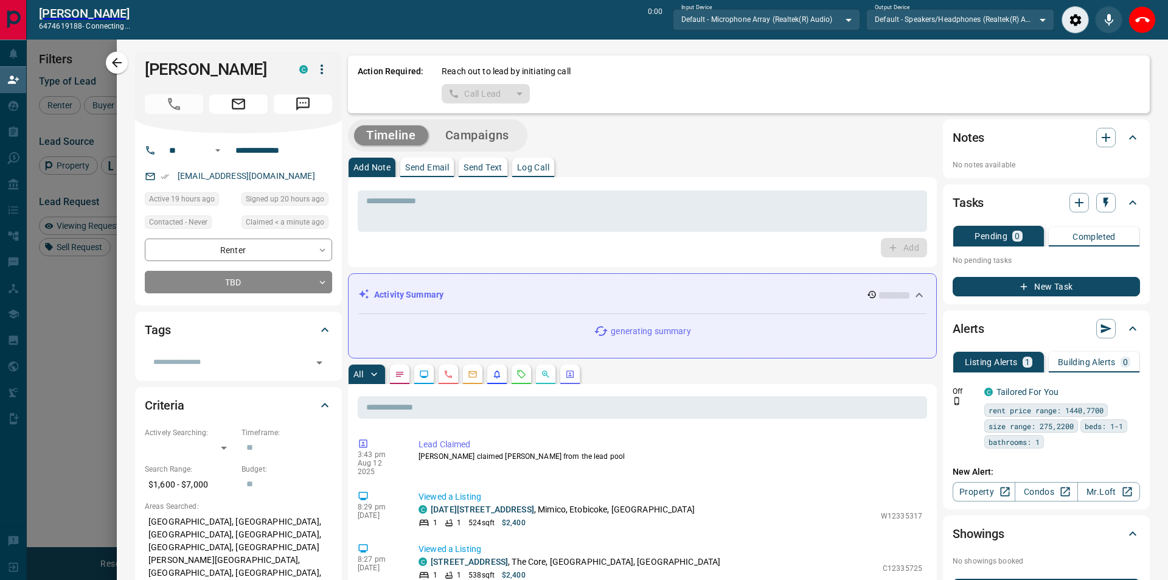
scroll to position [405, 899]
click at [1137, 13] on icon "End Call" at bounding box center [1133, 20] width 15 height 15
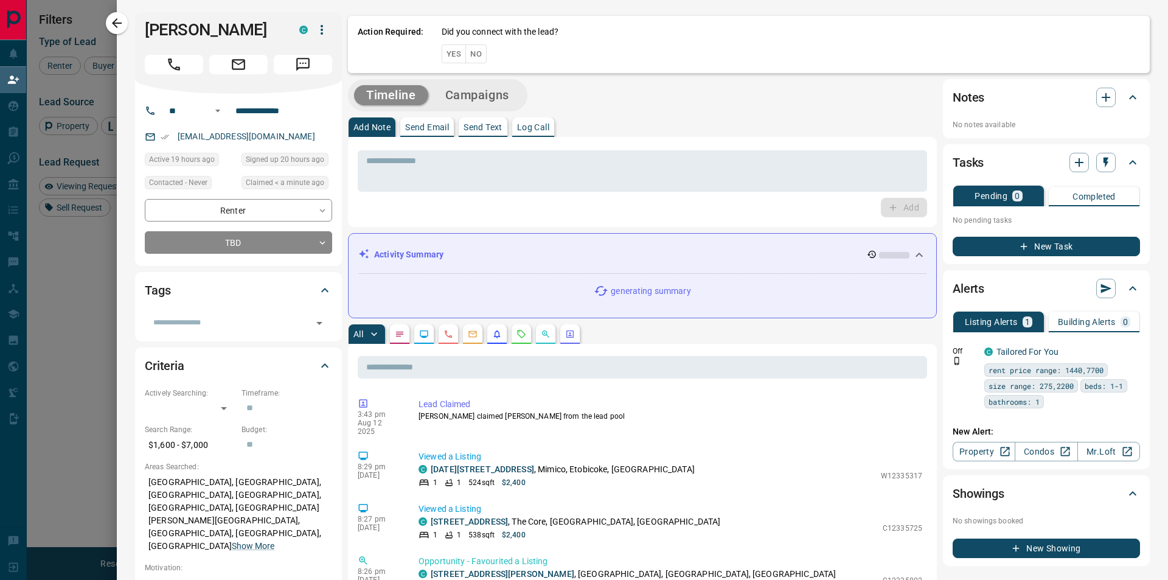
scroll to position [436, 908]
click at [476, 50] on button "No" at bounding box center [475, 53] width 21 height 19
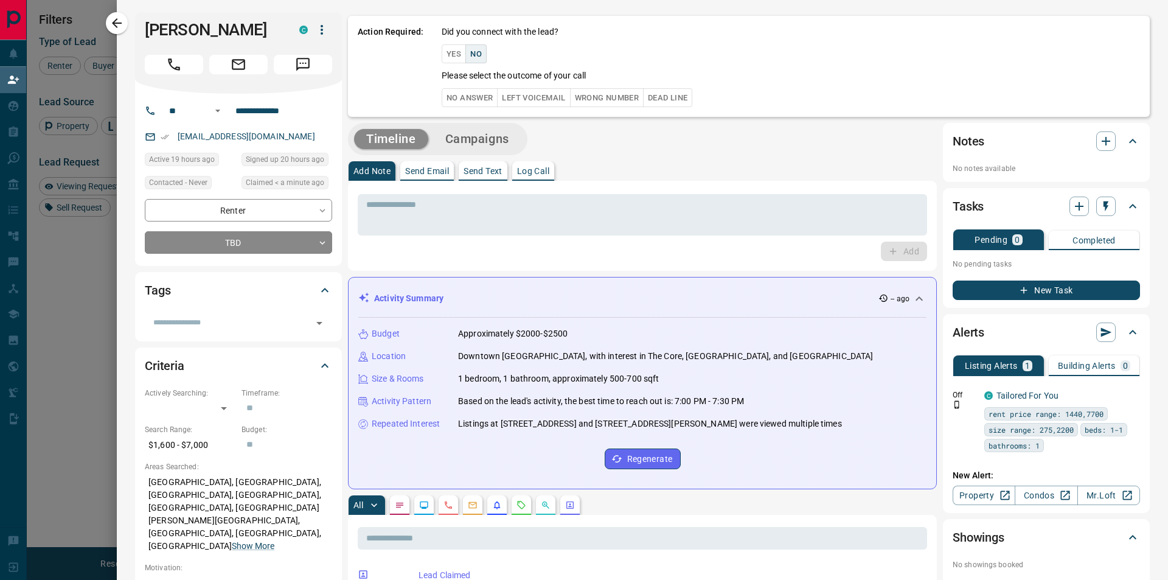
click at [480, 91] on button "No Answer" at bounding box center [470, 97] width 56 height 19
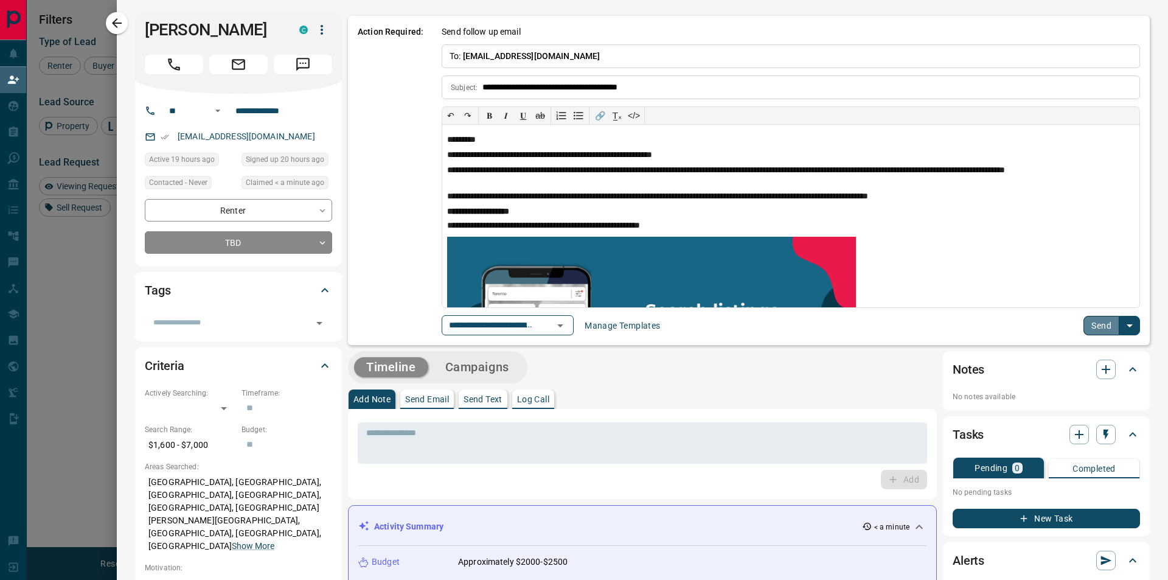
click at [1085, 325] on button "Send" at bounding box center [1102, 325] width 36 height 19
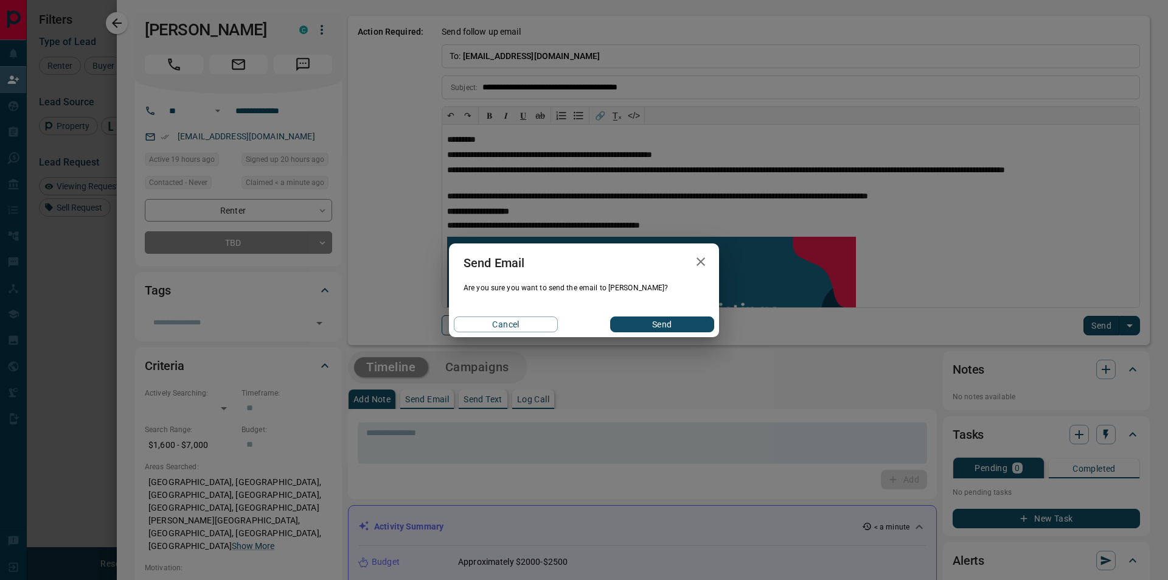
click at [664, 318] on button "Send" at bounding box center [662, 324] width 104 height 16
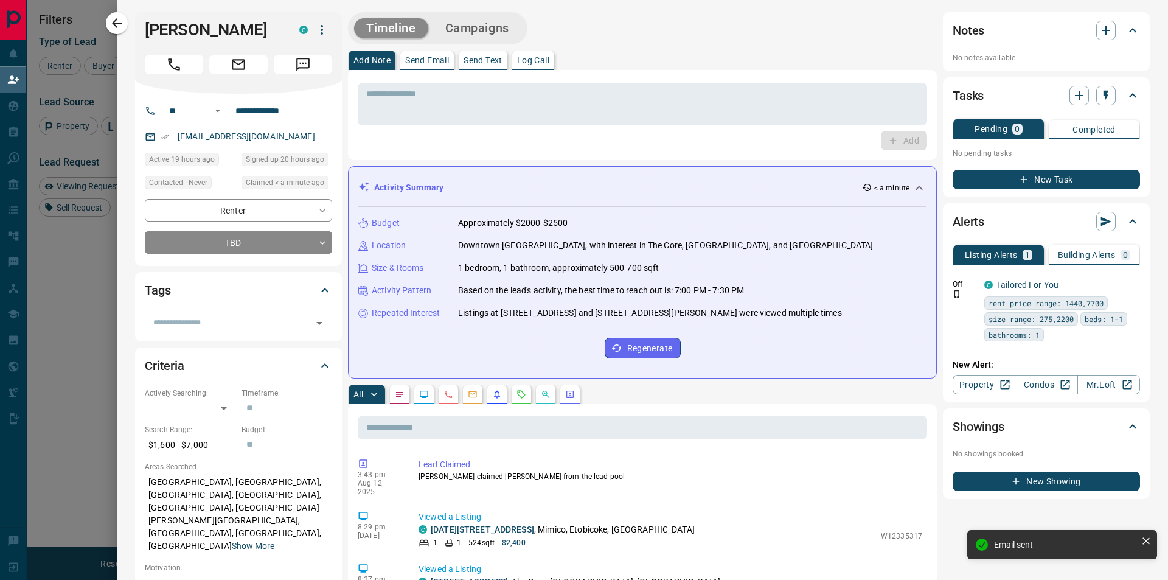
click at [474, 20] on button "Campaigns" at bounding box center [477, 28] width 88 height 20
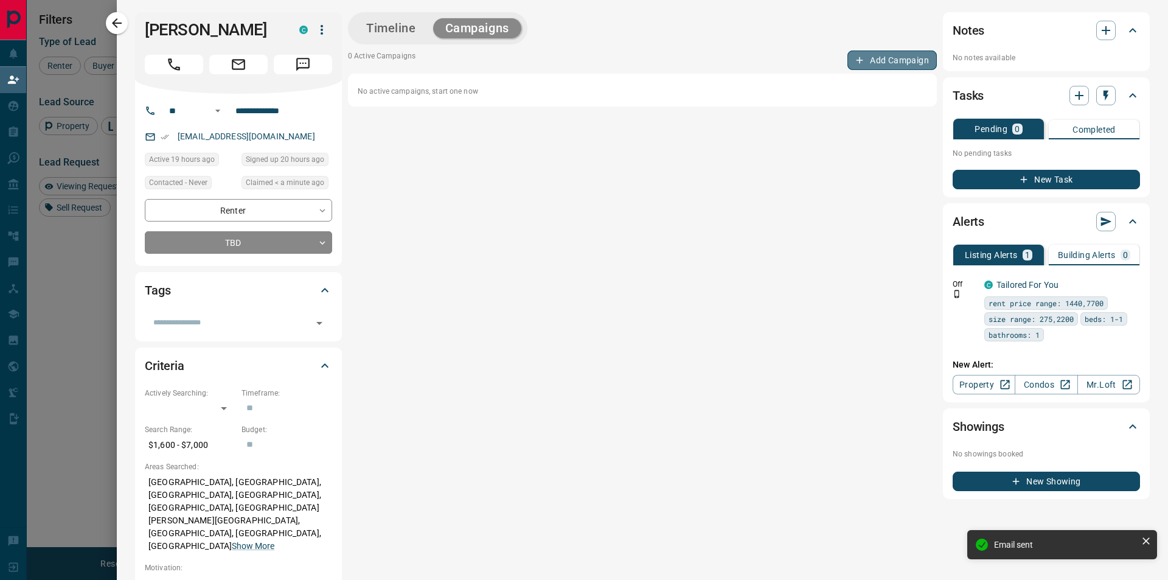
click at [854, 55] on icon "button" at bounding box center [859, 60] width 11 height 11
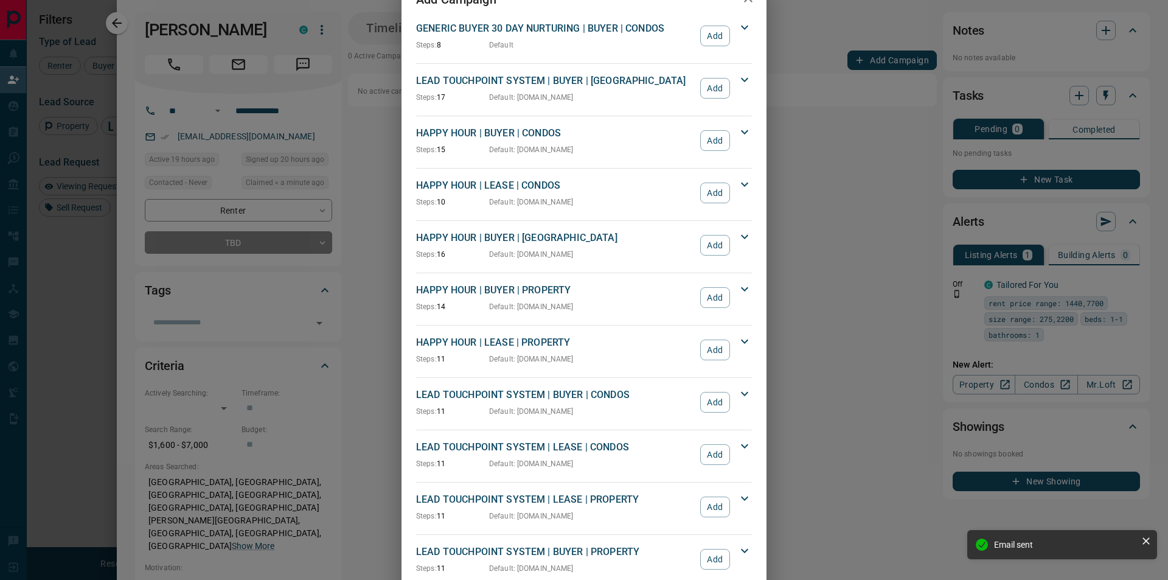
scroll to position [61, 0]
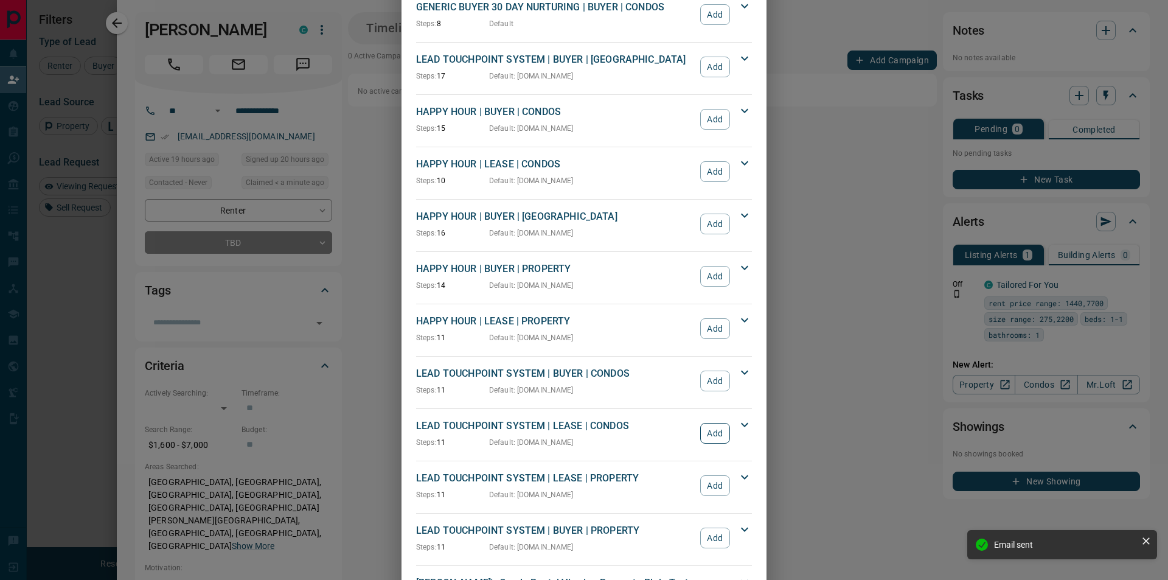
click at [703, 437] on button "Add" at bounding box center [715, 433] width 30 height 21
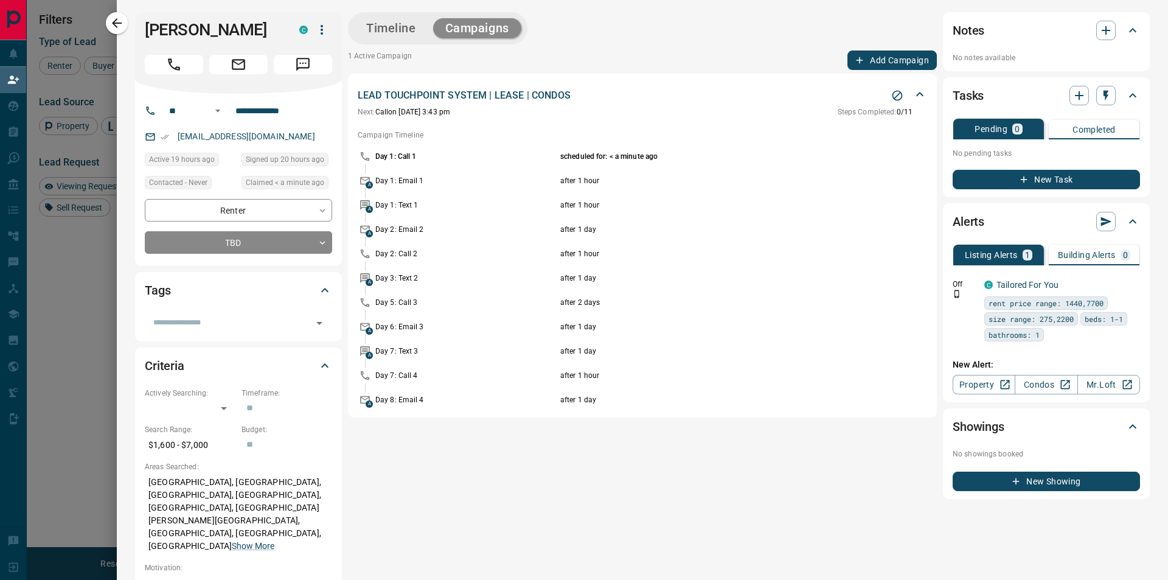
click at [398, 29] on button "Timeline" at bounding box center [391, 28] width 74 height 20
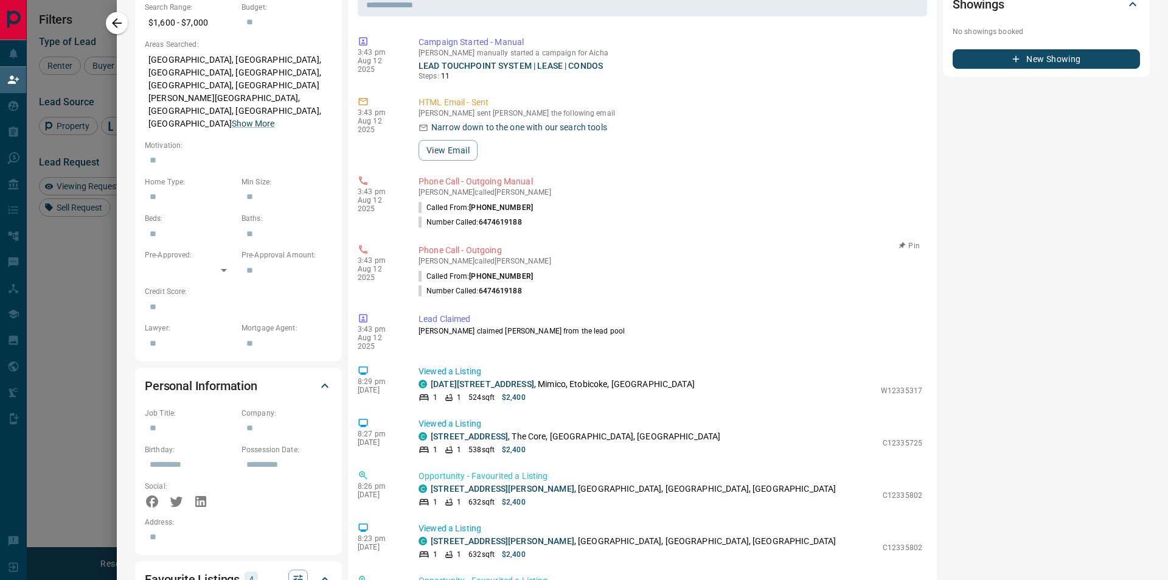
scroll to position [426, 0]
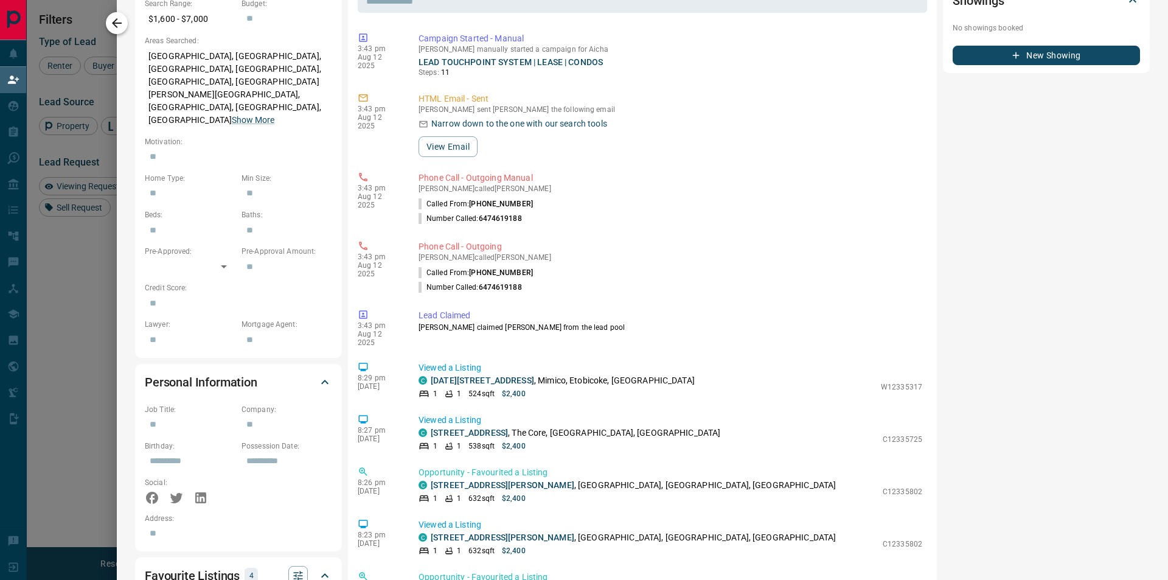
click at [108, 16] on button "button" at bounding box center [117, 23] width 22 height 22
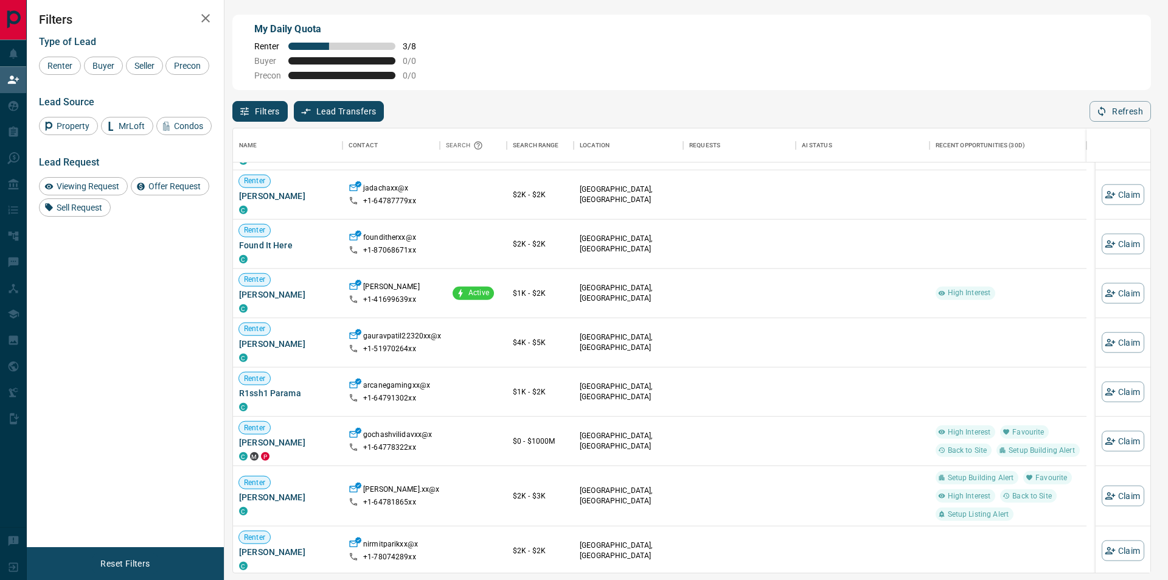
scroll to position [2309, 0]
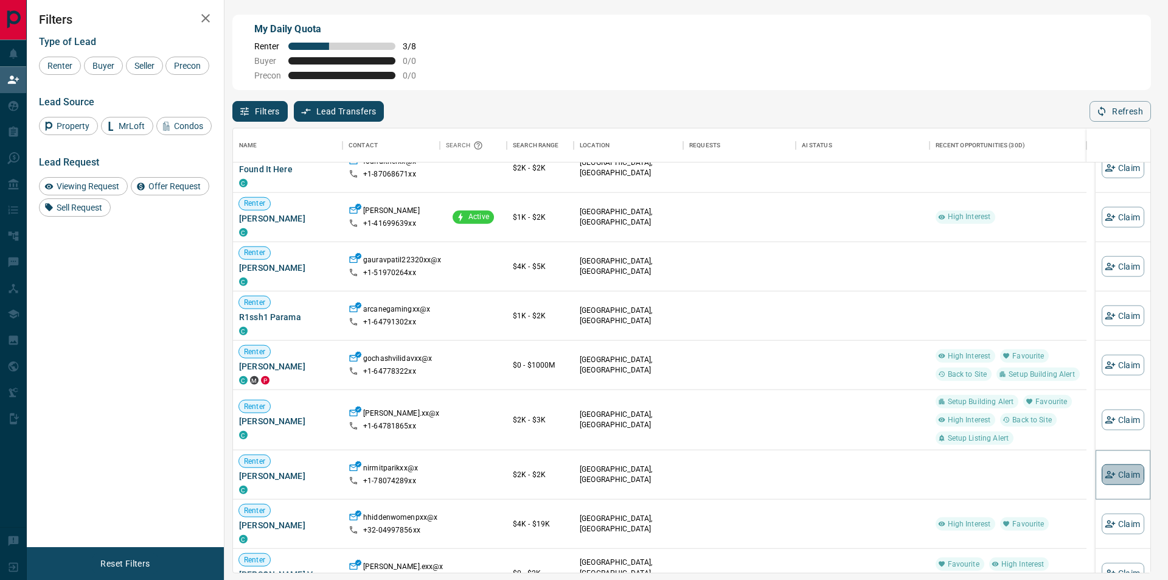
click at [1122, 467] on button "Claim" at bounding box center [1123, 474] width 43 height 21
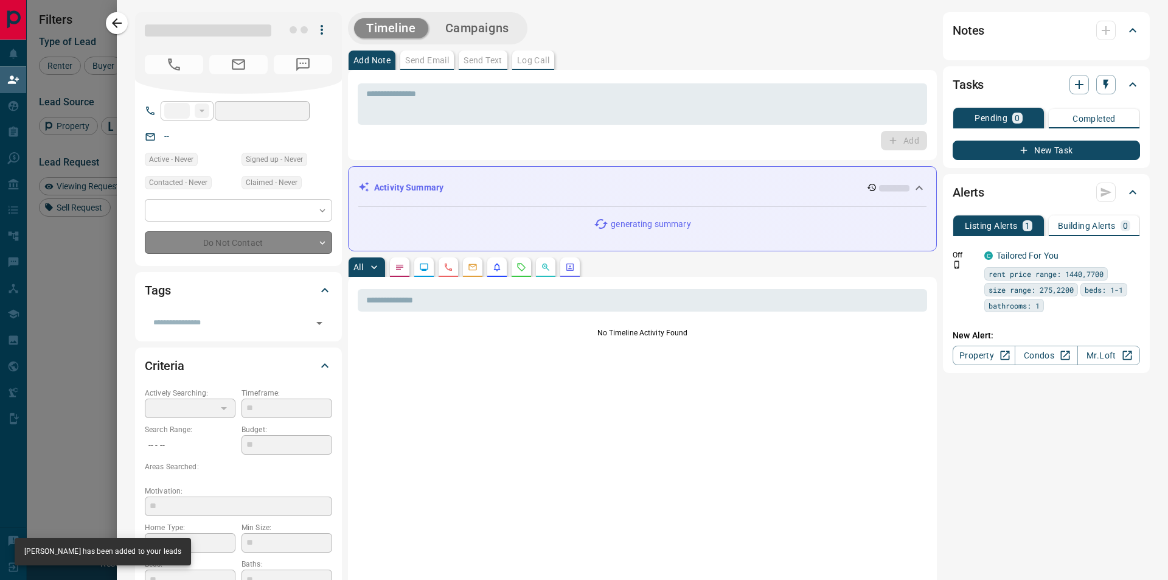
type input "**"
type input "**********"
type input "**"
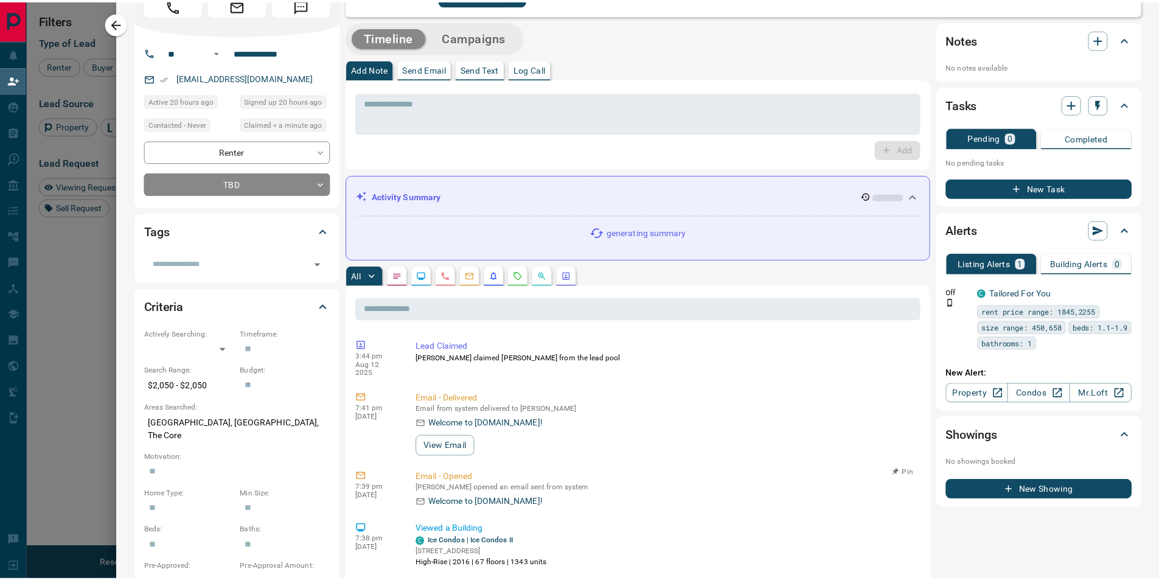
scroll to position [0, 0]
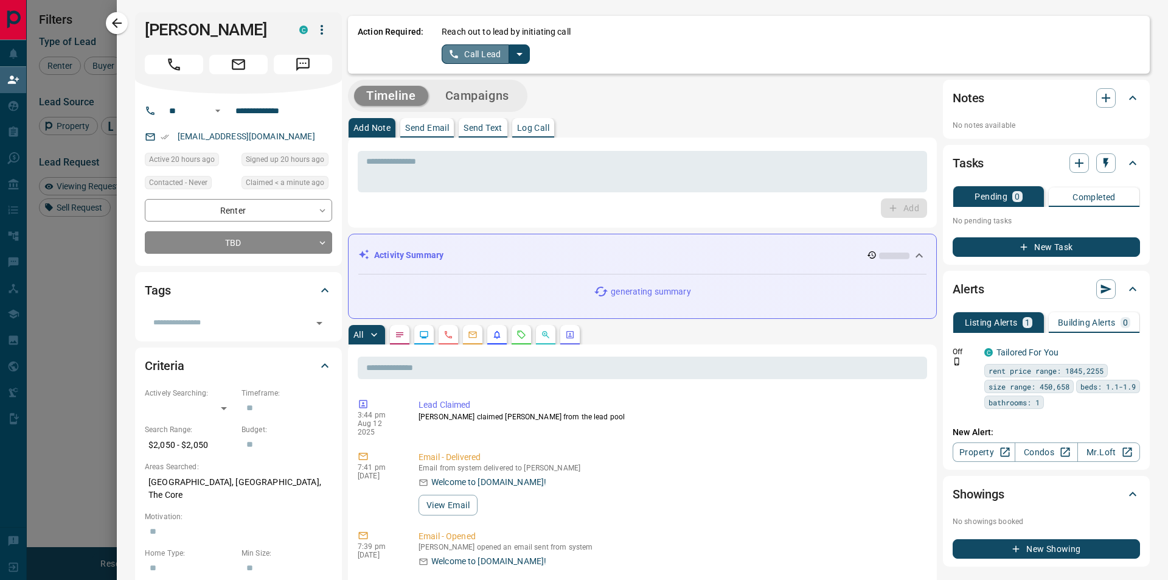
click at [478, 45] on button "Call Lead" at bounding box center [476, 53] width 68 height 19
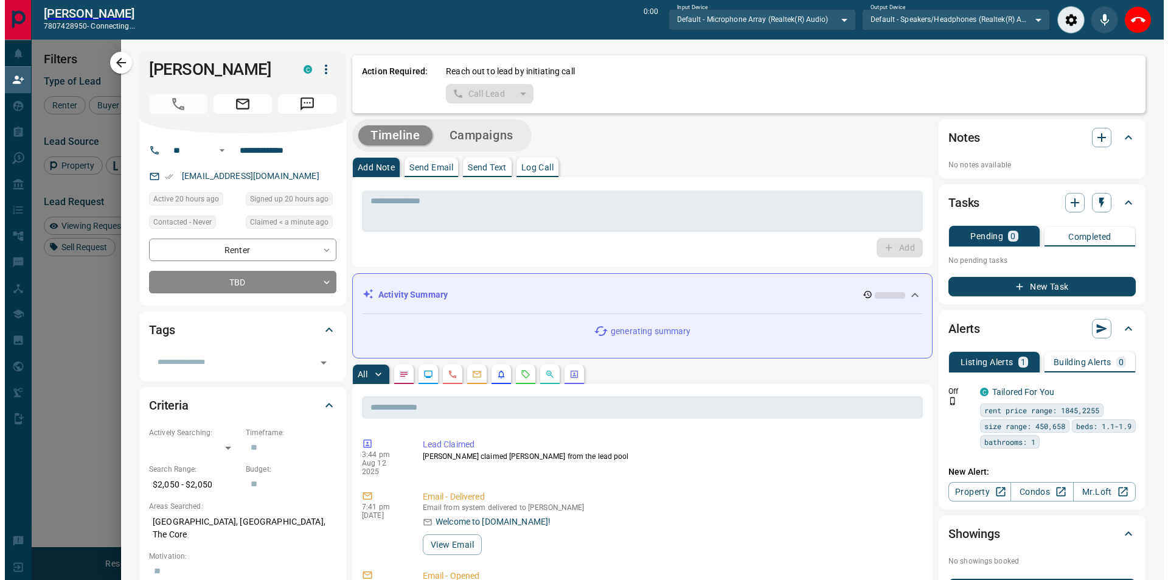
scroll to position [405, 899]
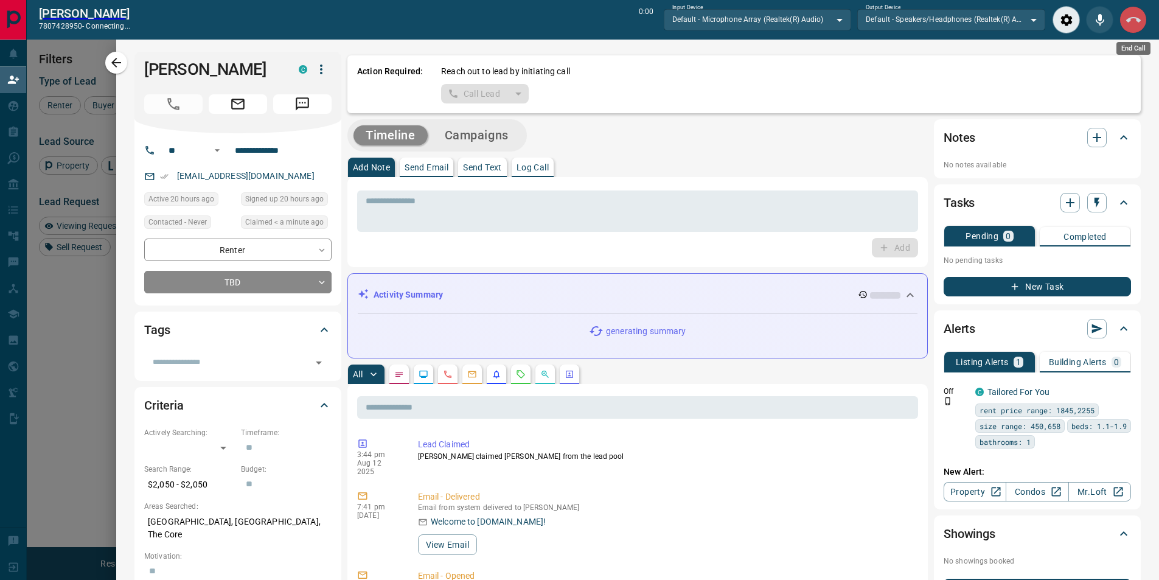
click at [1129, 16] on icon "End Call" at bounding box center [1133, 20] width 15 height 15
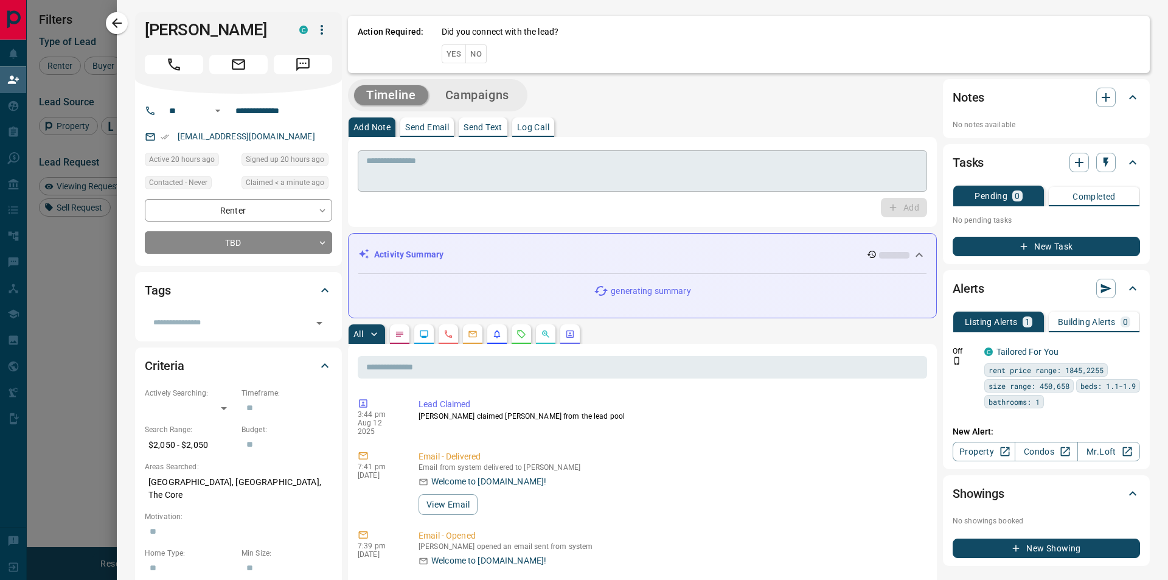
scroll to position [436, 908]
click at [473, 57] on button "No" at bounding box center [475, 53] width 21 height 19
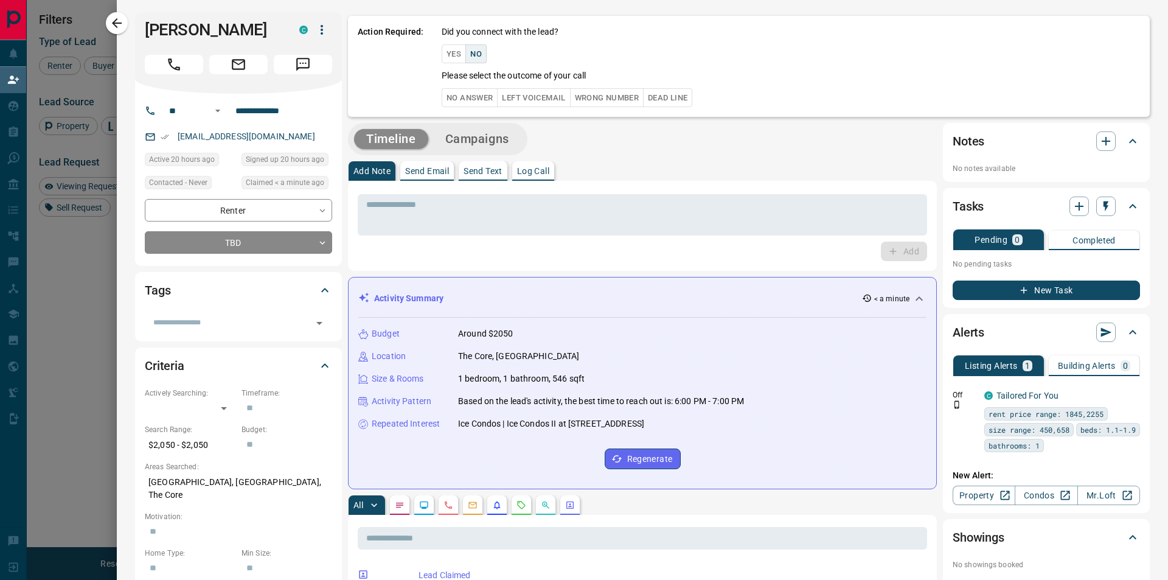
click at [466, 98] on button "No Answer" at bounding box center [470, 97] width 56 height 19
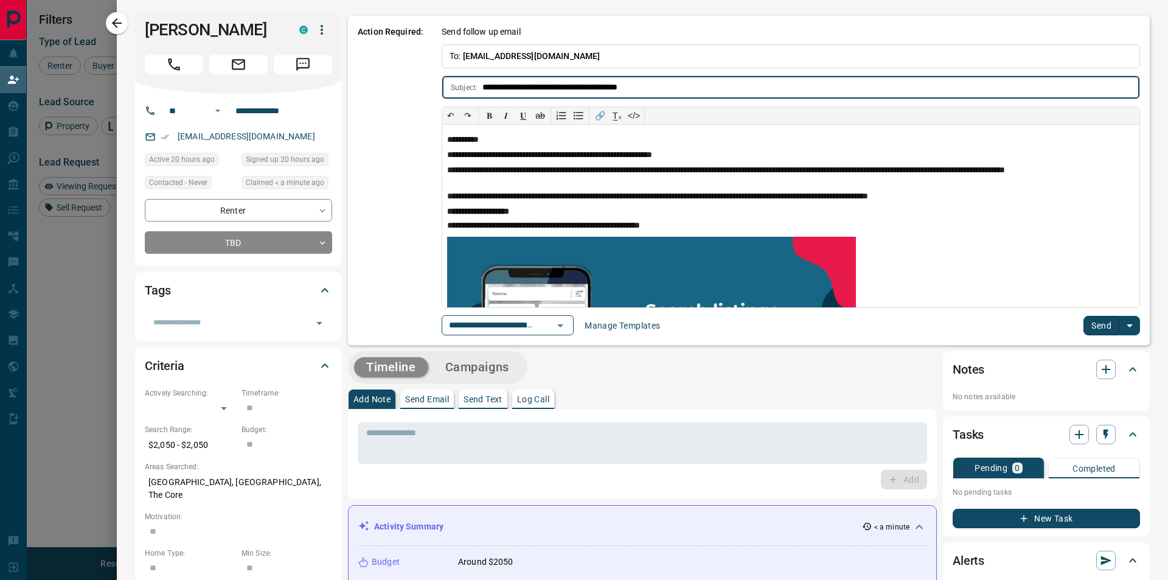
click at [1084, 331] on button "Send" at bounding box center [1102, 325] width 36 height 19
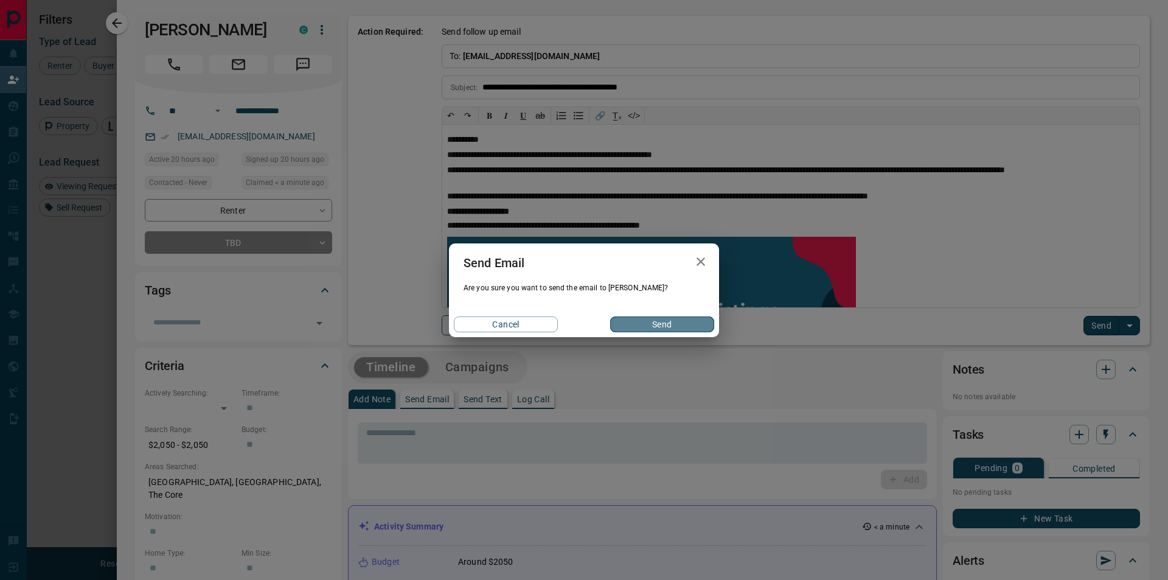
click at [645, 322] on button "Send" at bounding box center [662, 324] width 104 height 16
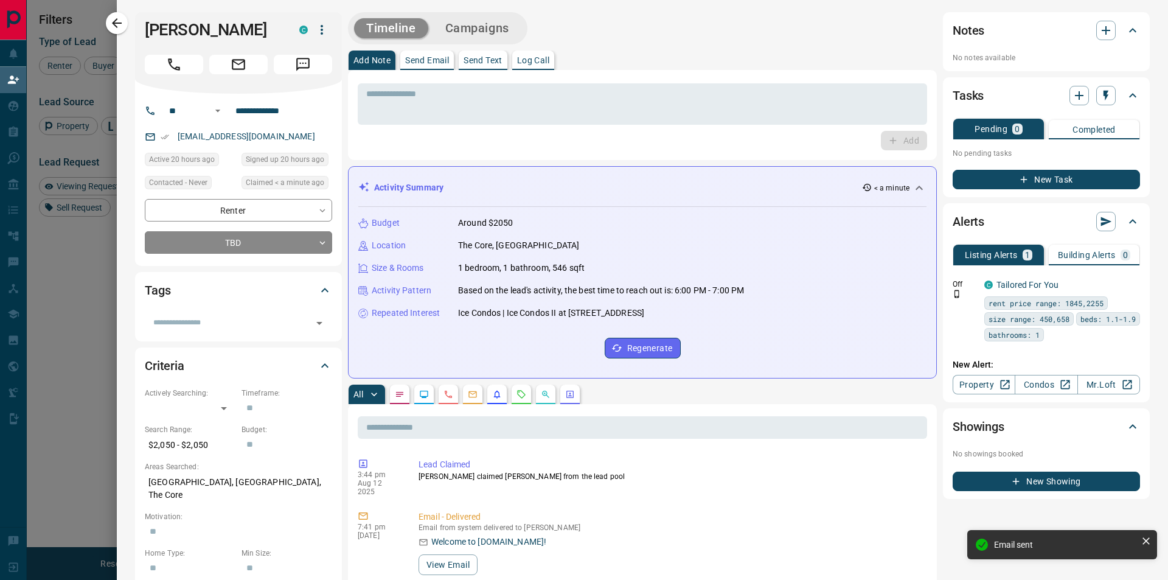
click at [484, 26] on button "Campaigns" at bounding box center [477, 28] width 88 height 20
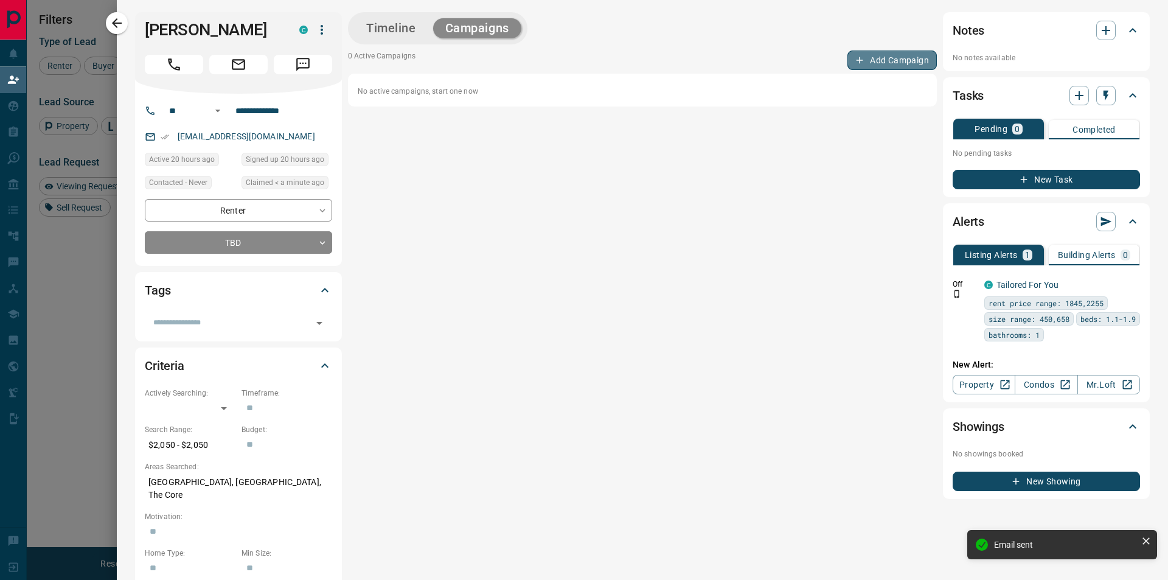
click at [875, 60] on button "Add Campaign" at bounding box center [891, 59] width 89 height 19
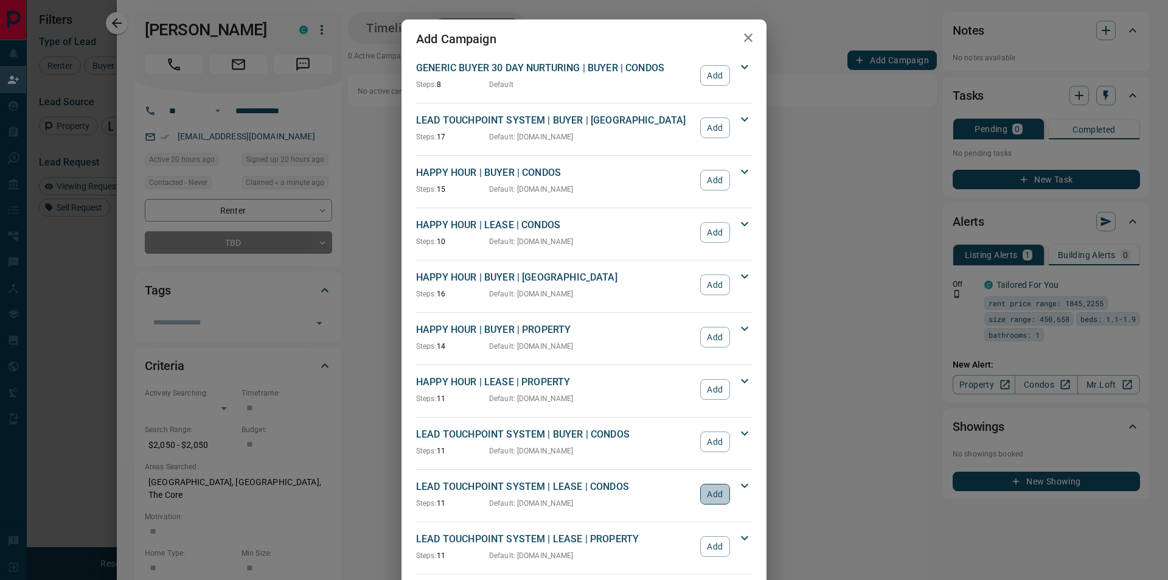
click at [710, 495] on button "Add" at bounding box center [715, 494] width 30 height 21
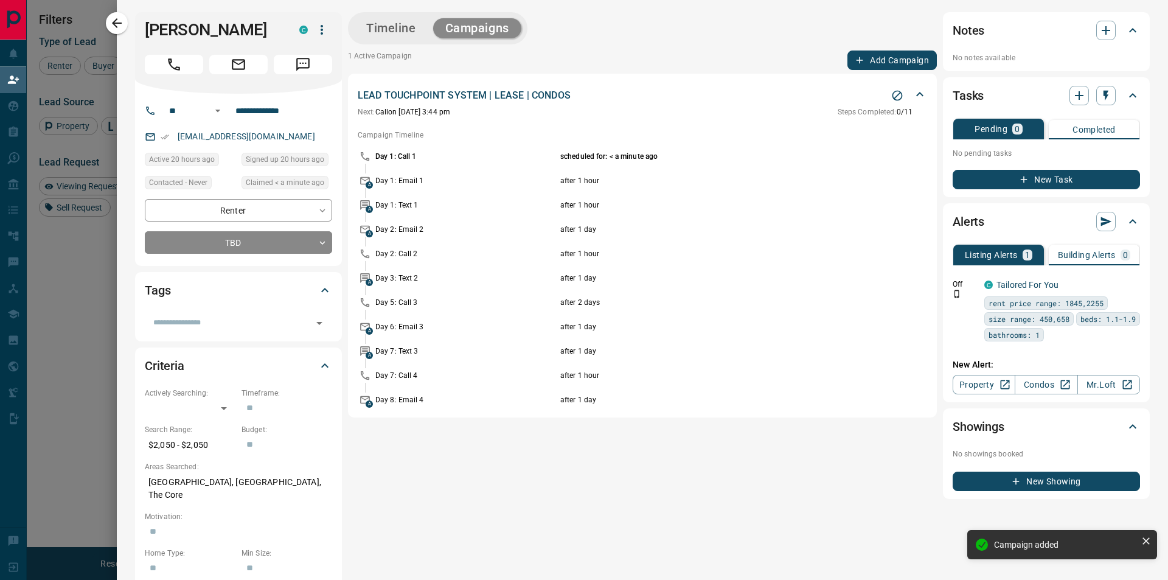
click at [377, 31] on button "Timeline" at bounding box center [391, 28] width 74 height 20
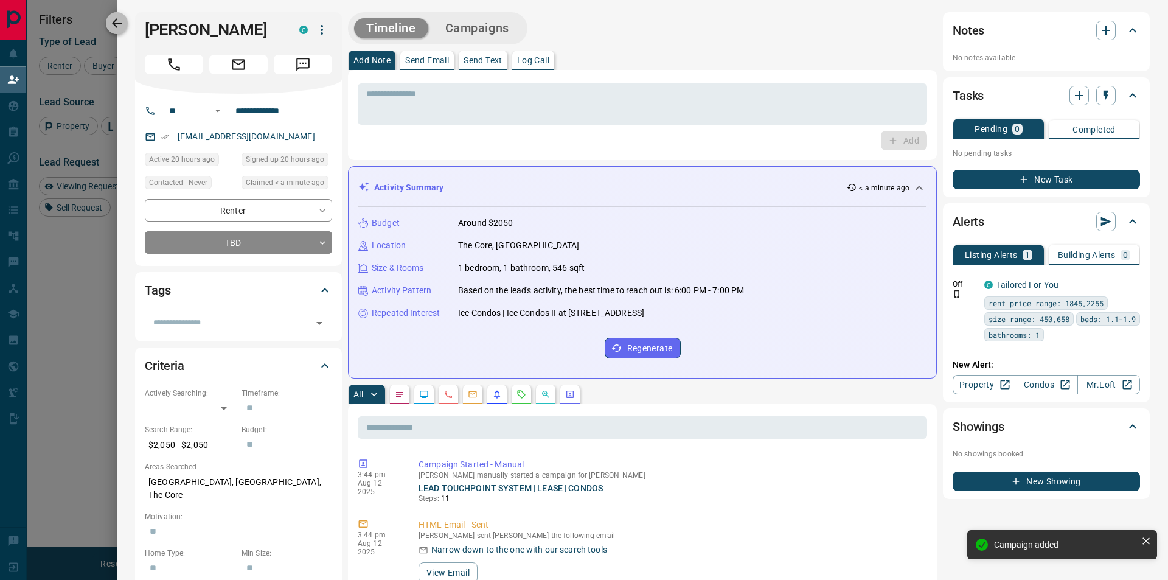
click at [121, 19] on icon "button" at bounding box center [117, 23] width 15 height 15
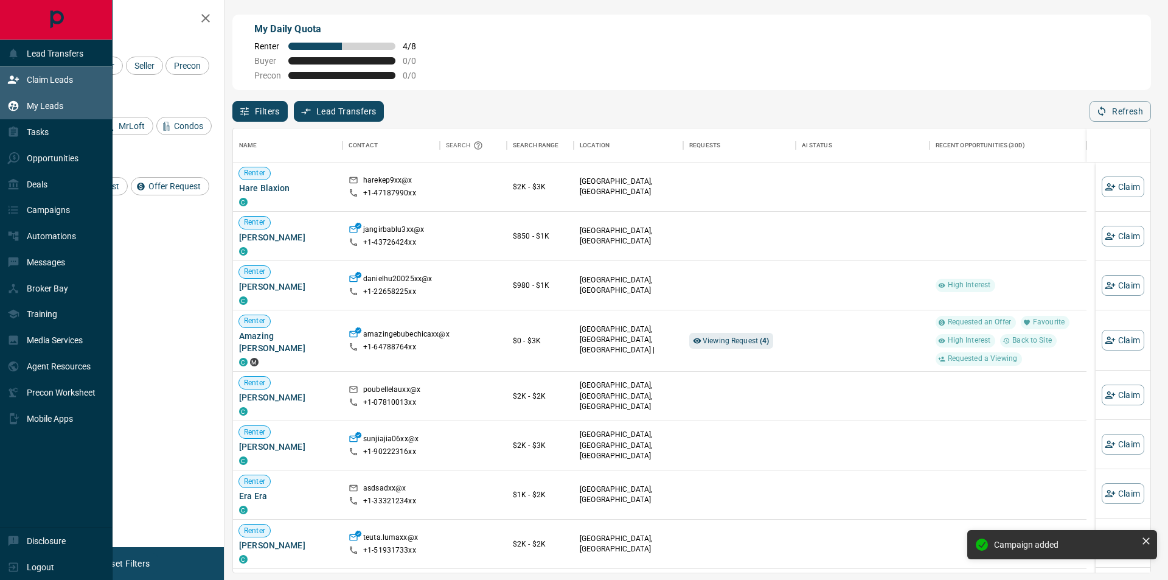
click at [27, 106] on p "My Leads" at bounding box center [45, 106] width 37 height 10
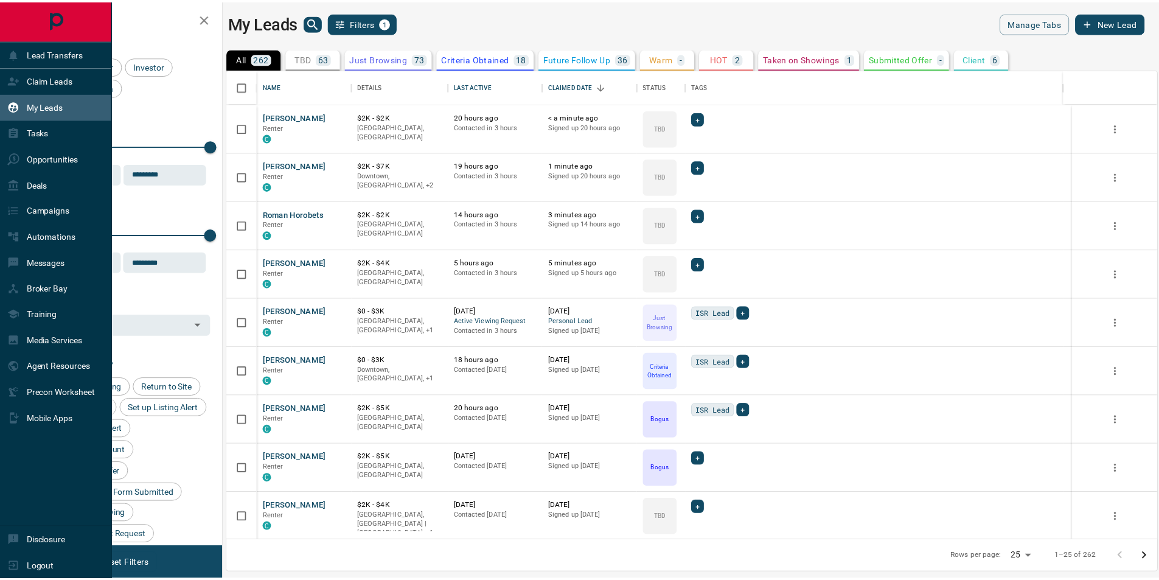
scroll to position [462, 929]
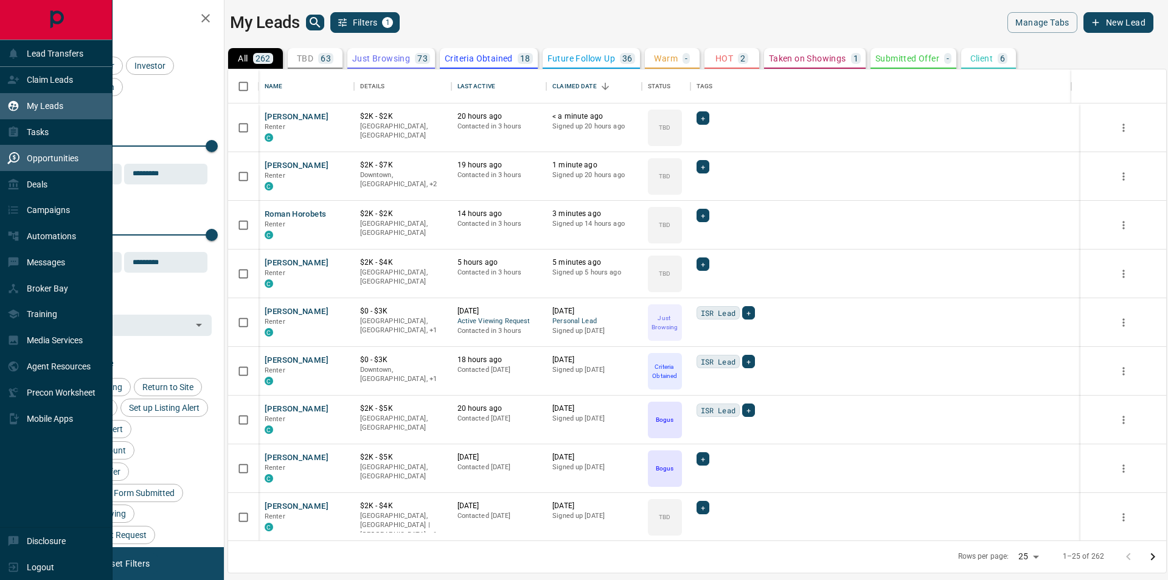
click at [44, 155] on p "Opportunities" at bounding box center [53, 158] width 52 height 10
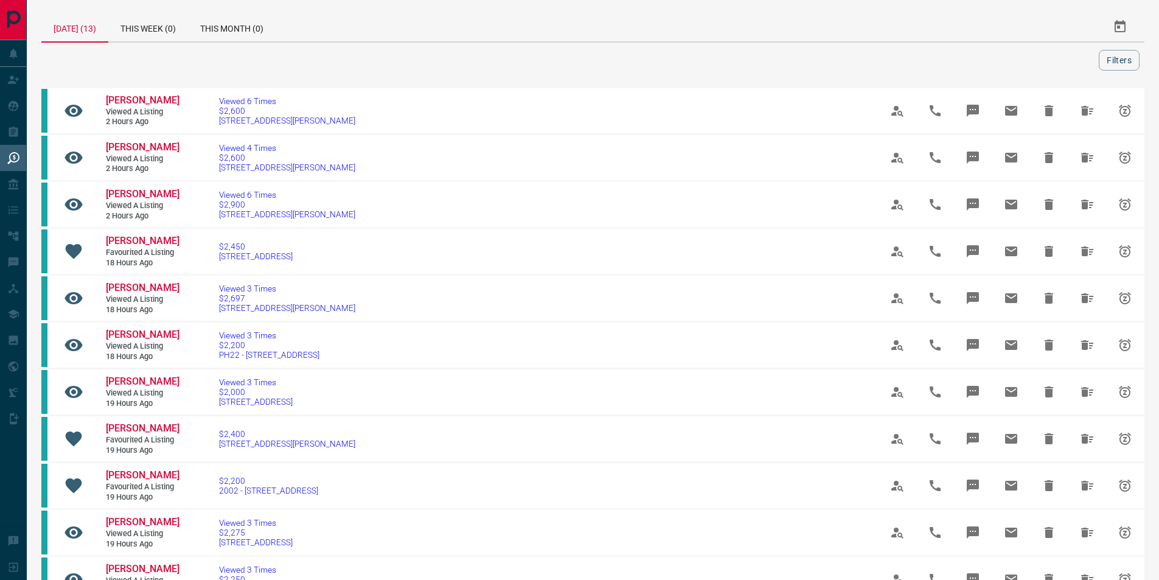
click at [85, 24] on div "[DATE] (13)" at bounding box center [74, 27] width 67 height 30
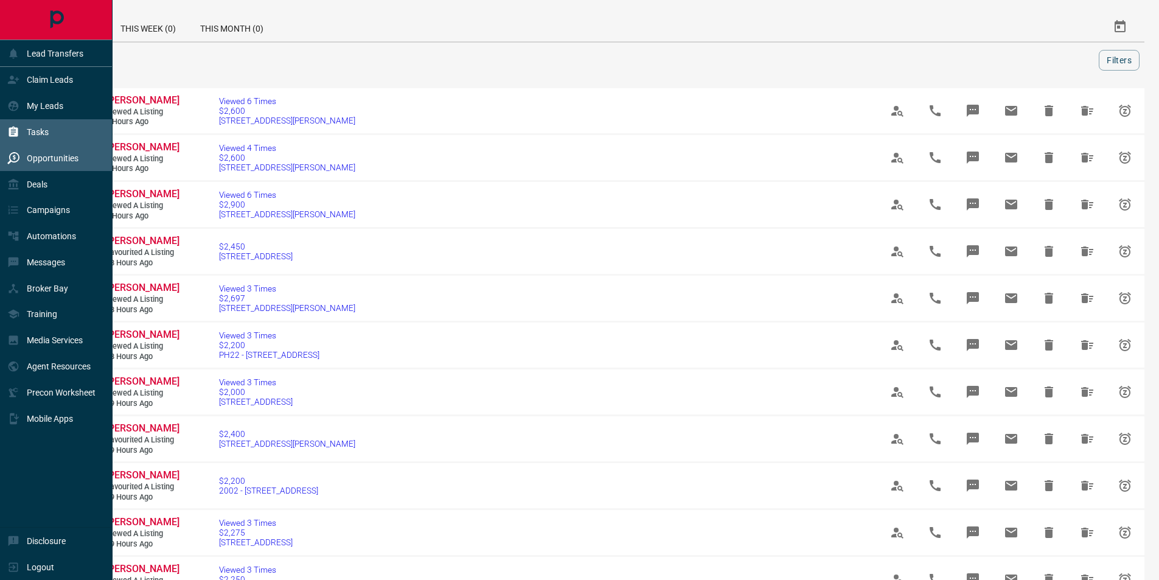
click at [21, 131] on div "Tasks" at bounding box center [27, 132] width 41 height 20
